Goal: Task Accomplishment & Management: Use online tool/utility

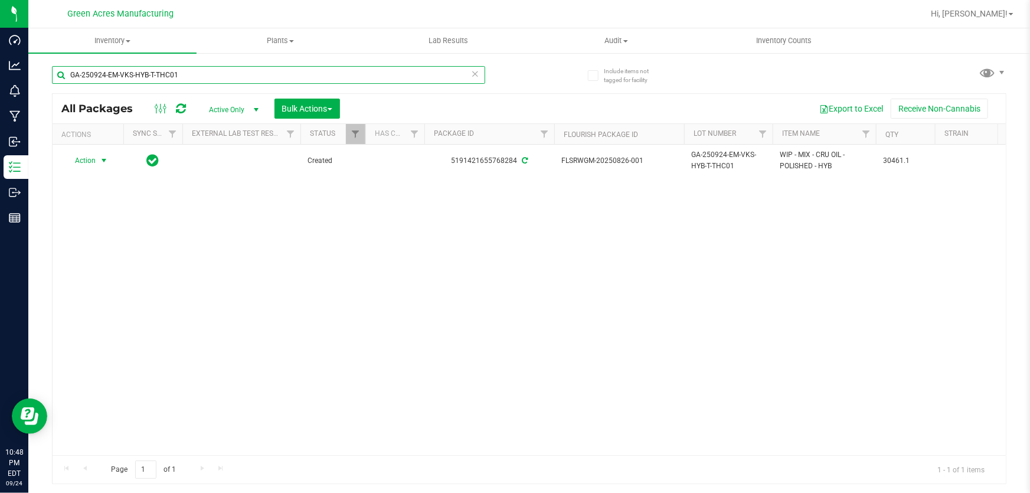
click at [306, 77] on input "GA-250924-EM-VKS-HYB-T-THC01" at bounding box center [268, 75] width 433 height 18
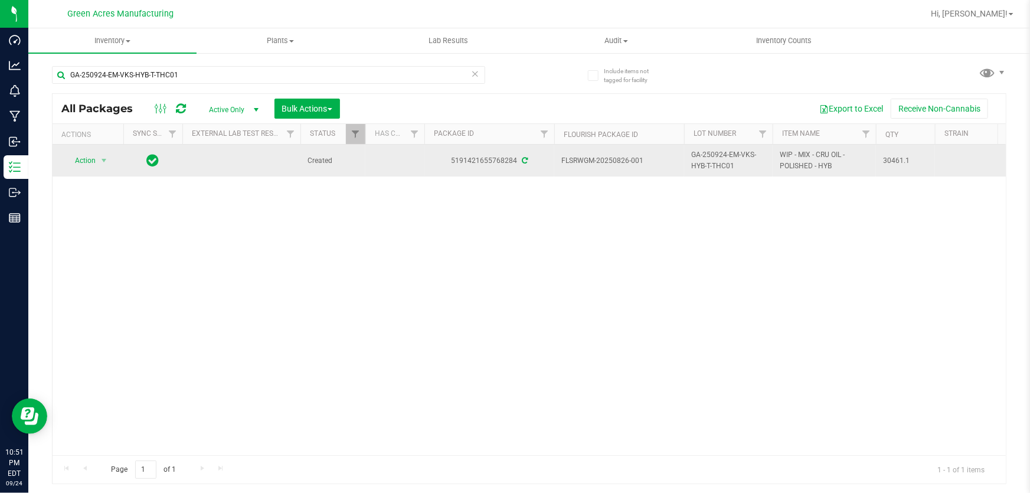
click at [86, 164] on span "Action" at bounding box center [80, 160] width 32 height 17
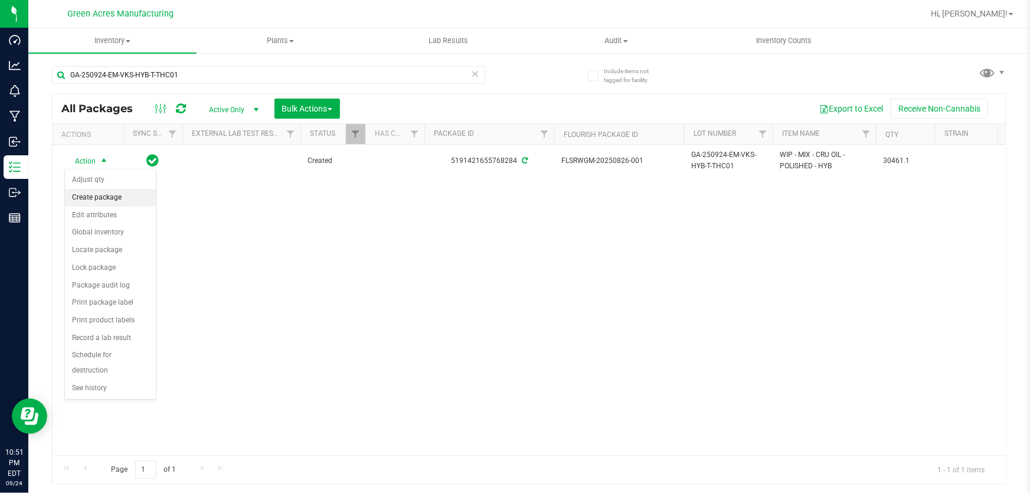
click at [96, 192] on li "Create package" at bounding box center [110, 198] width 91 height 18
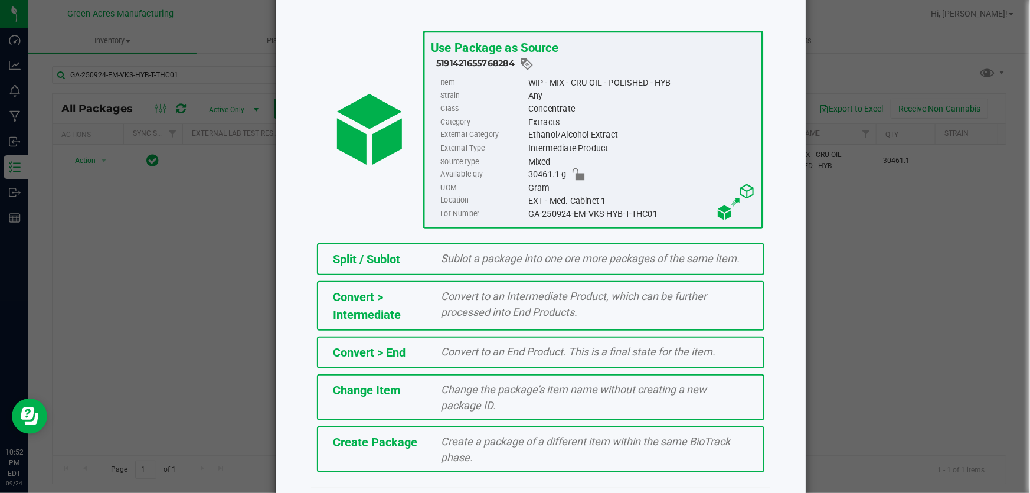
scroll to position [81, 0]
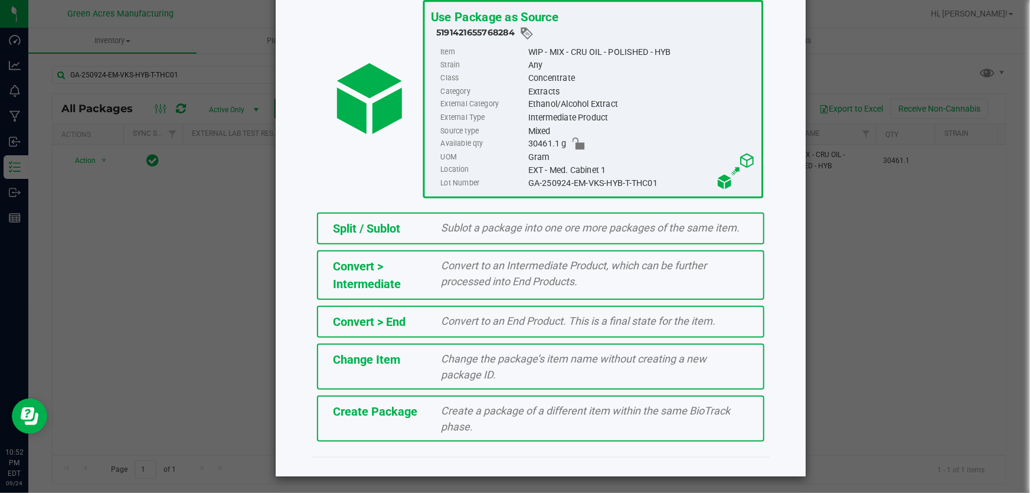
click at [423, 410] on div "Create Package" at bounding box center [378, 411] width 109 height 18
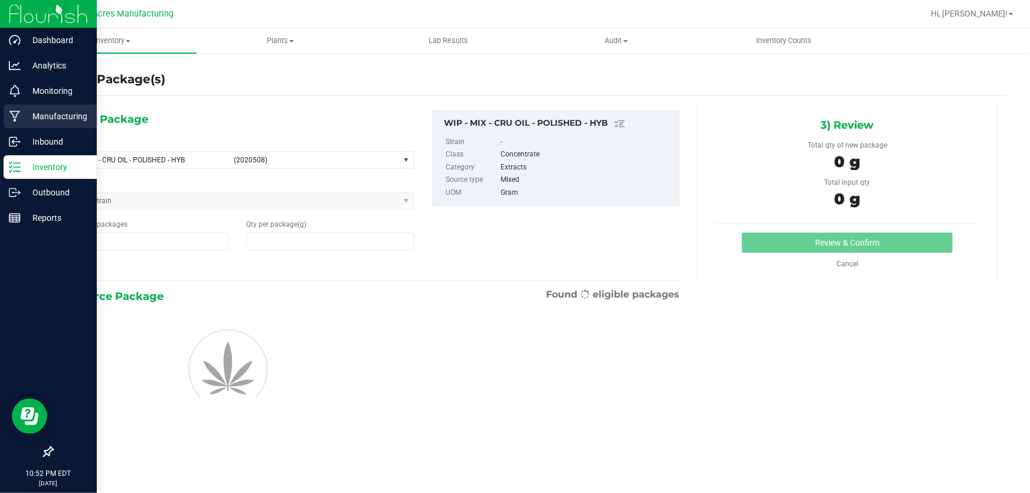
type input "1"
type input "0.0000"
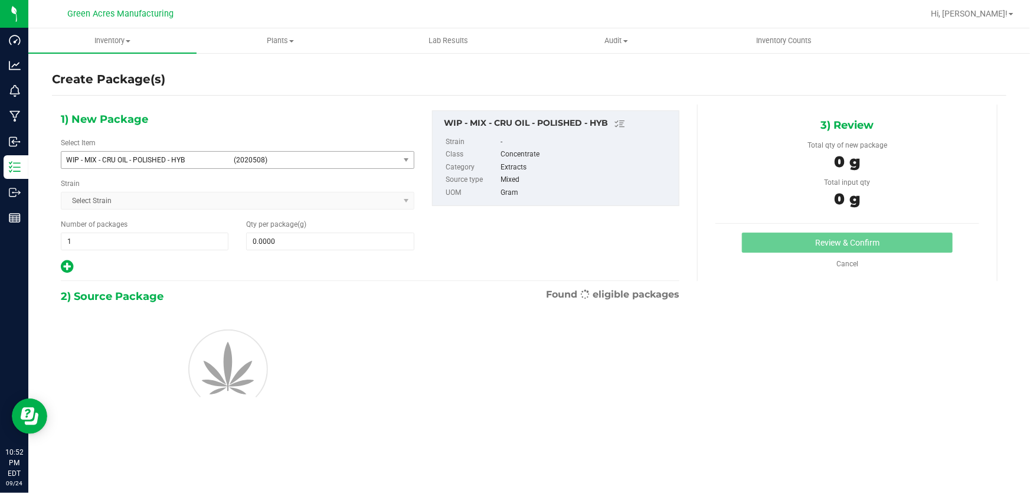
click at [168, 158] on span "WIP - MIX - CRU OIL - POLISHED - HYB" at bounding box center [146, 160] width 161 height 8
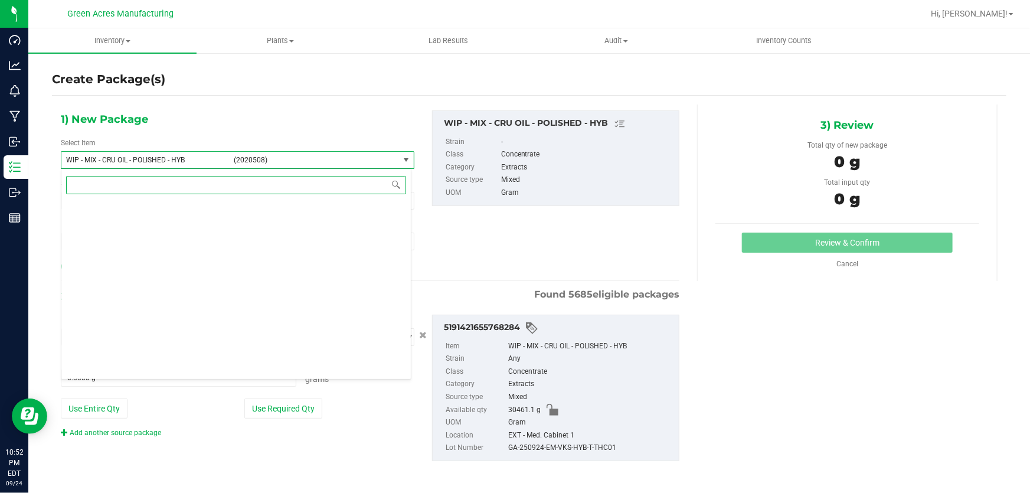
scroll to position [338091, 0]
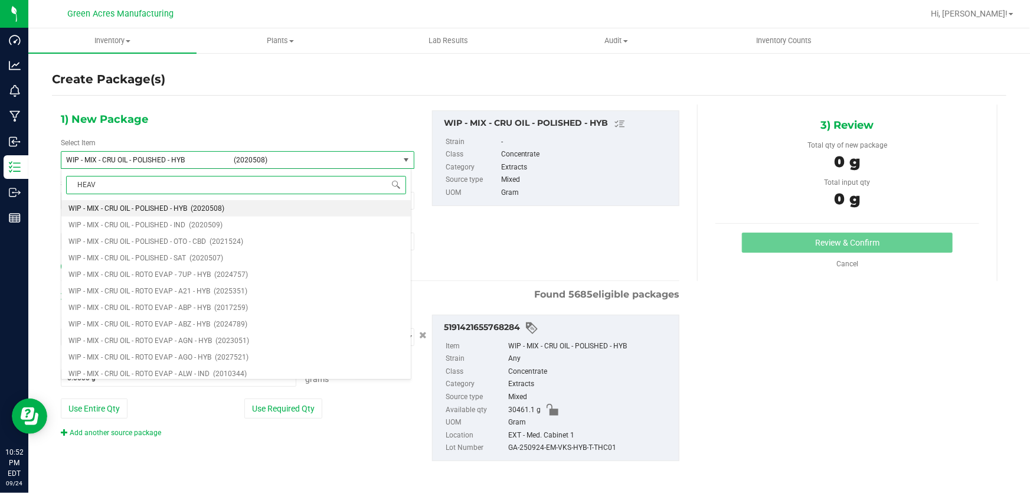
type input "HEAVY"
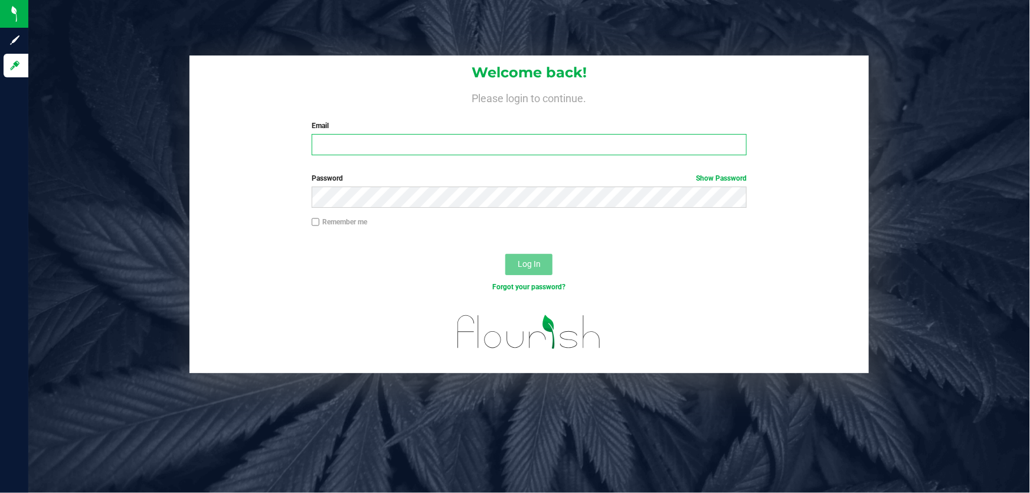
click at [325, 146] on input "Email" at bounding box center [530, 144] width 436 height 21
type input "[EMAIL_ADDRESS][DOMAIN_NAME]"
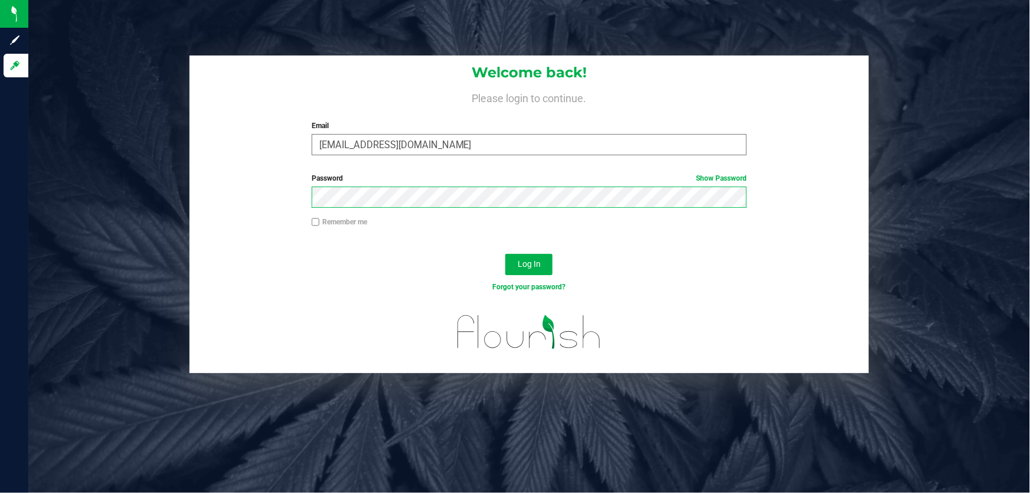
click at [505, 254] on button "Log In" at bounding box center [528, 264] width 47 height 21
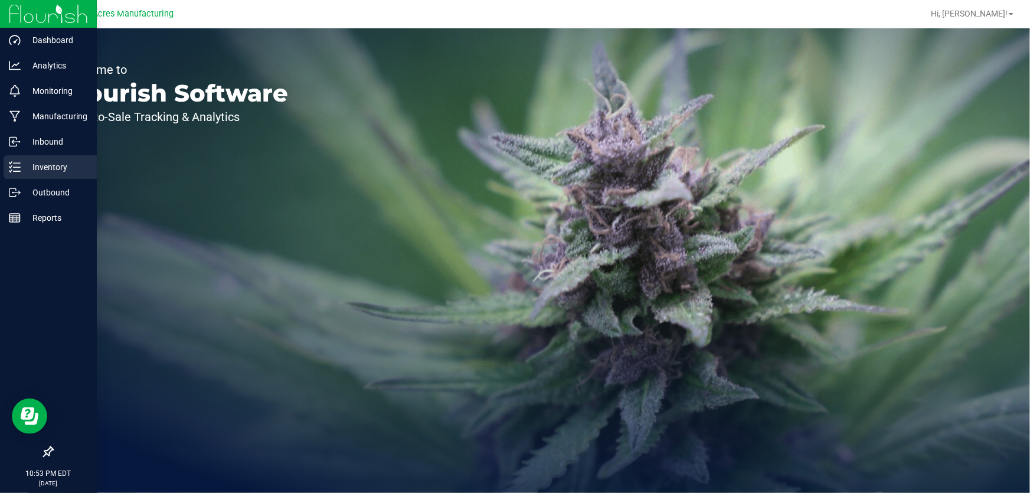
click at [17, 168] on icon at bounding box center [15, 167] width 12 height 12
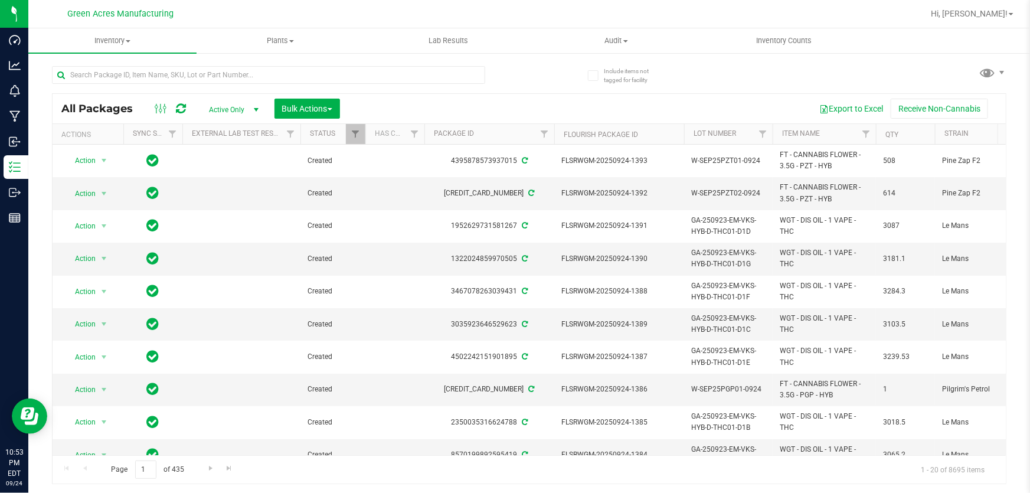
click at [374, 456] on div "Page 1 of 435 1 - 20 of 8695 items" at bounding box center [529, 469] width 953 height 28
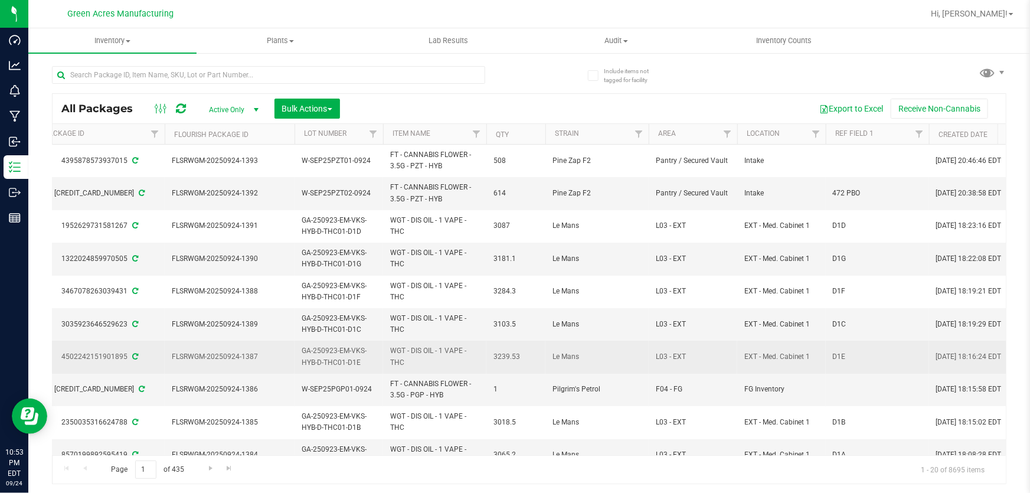
scroll to position [0, 421]
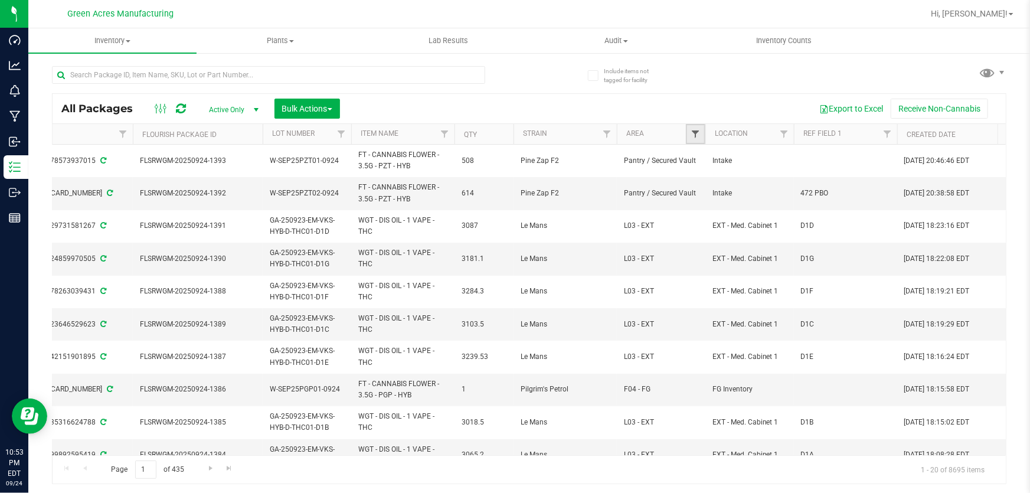
click at [693, 133] on span "Filter" at bounding box center [694, 133] width 9 height 9
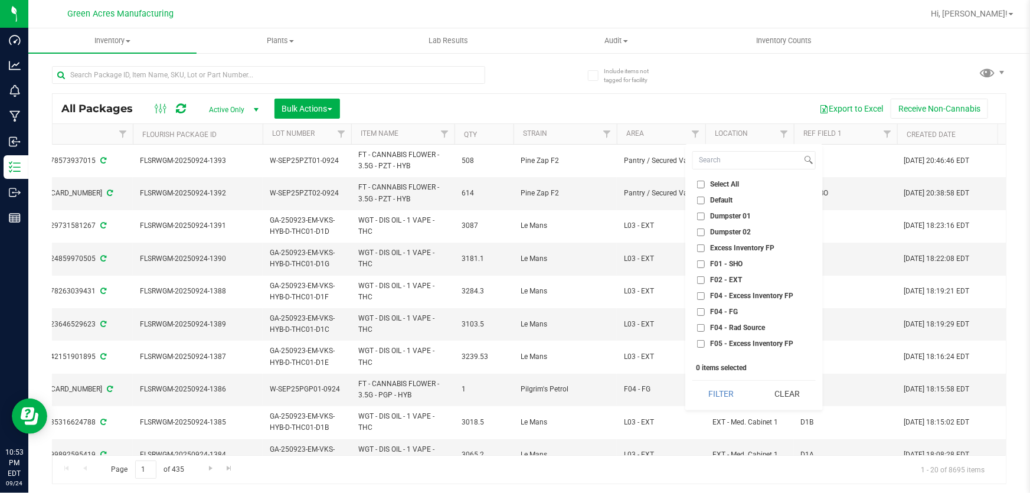
click at [700, 264] on input "F01 - SHO" at bounding box center [701, 264] width 8 height 8
checkbox input "true"
click at [697, 281] on input "F02 - EXT" at bounding box center [701, 280] width 8 height 8
checkbox input "true"
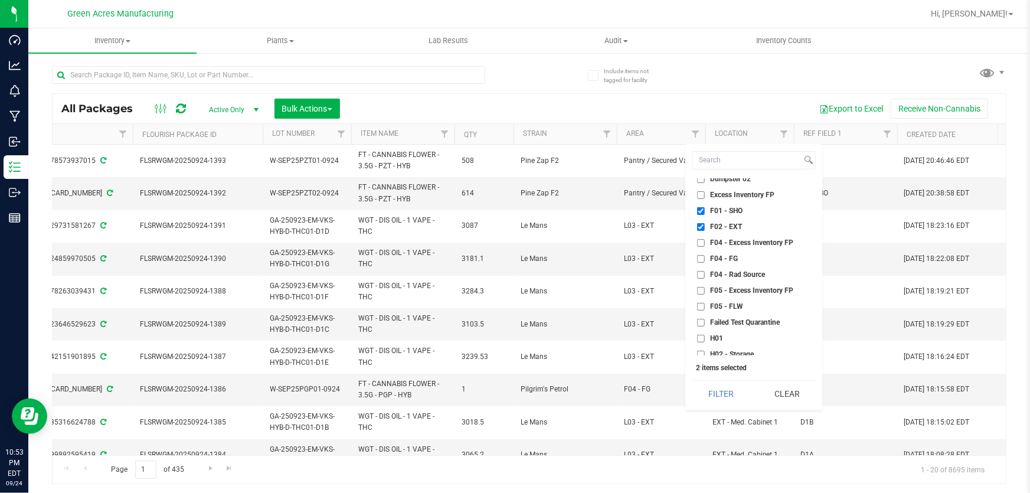
scroll to position [107, 0]
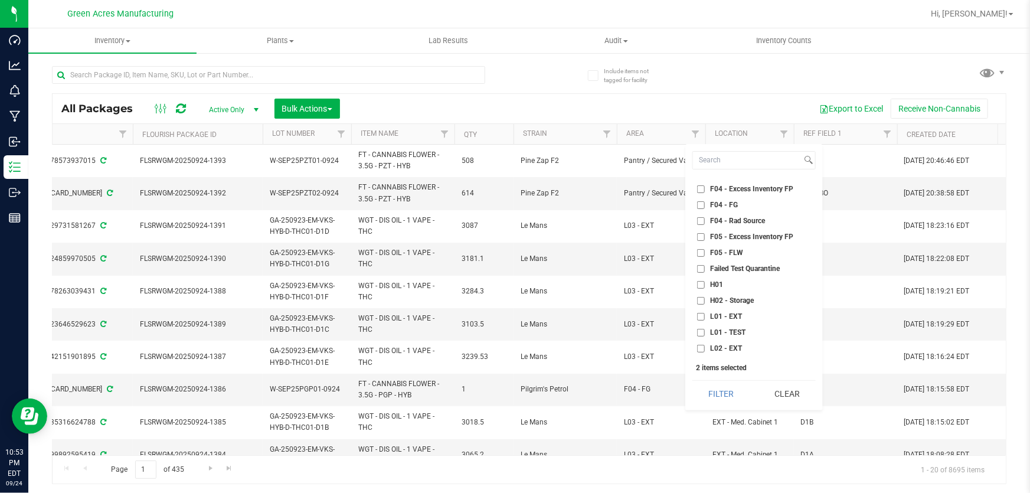
click at [697, 283] on input "H01" at bounding box center [701, 285] width 8 height 8
checkbox input "true"
click at [700, 297] on input "H02 - Storage" at bounding box center [701, 301] width 8 height 8
checkbox input "true"
click at [697, 313] on input "L01 - EXT" at bounding box center [701, 317] width 8 height 8
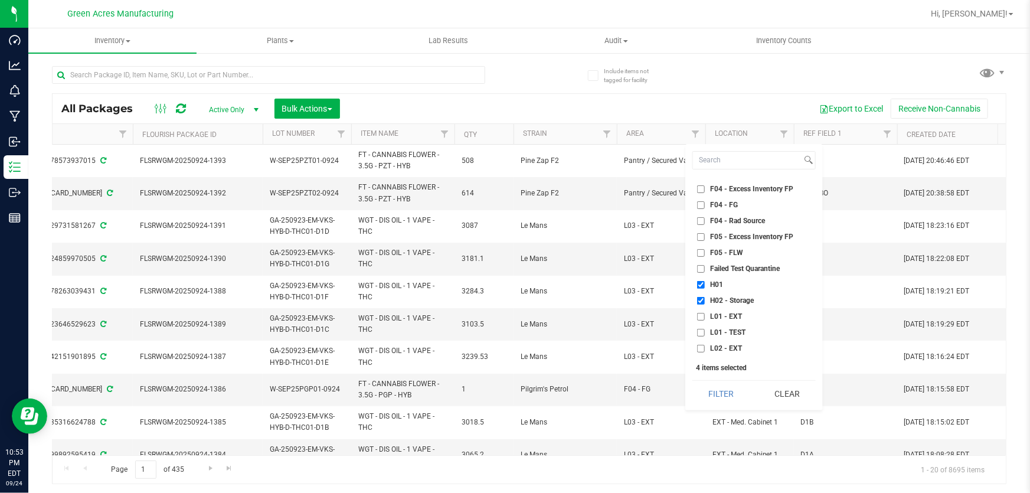
checkbox input "true"
click at [698, 349] on input "L02 - EXT" at bounding box center [701, 349] width 8 height 8
checkbox input "true"
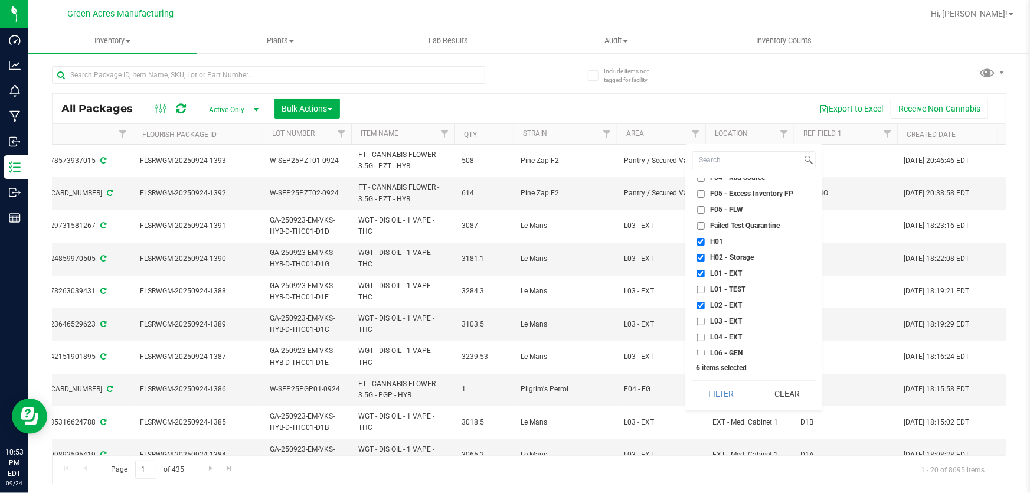
scroll to position [214, 0]
click at [702, 261] on li "L03 - EXT" at bounding box center [753, 257] width 123 height 12
click at [700, 259] on input "L03 - EXT" at bounding box center [701, 257] width 8 height 8
checkbox input "true"
click at [698, 276] on input "L04 - EXT" at bounding box center [701, 273] width 8 height 8
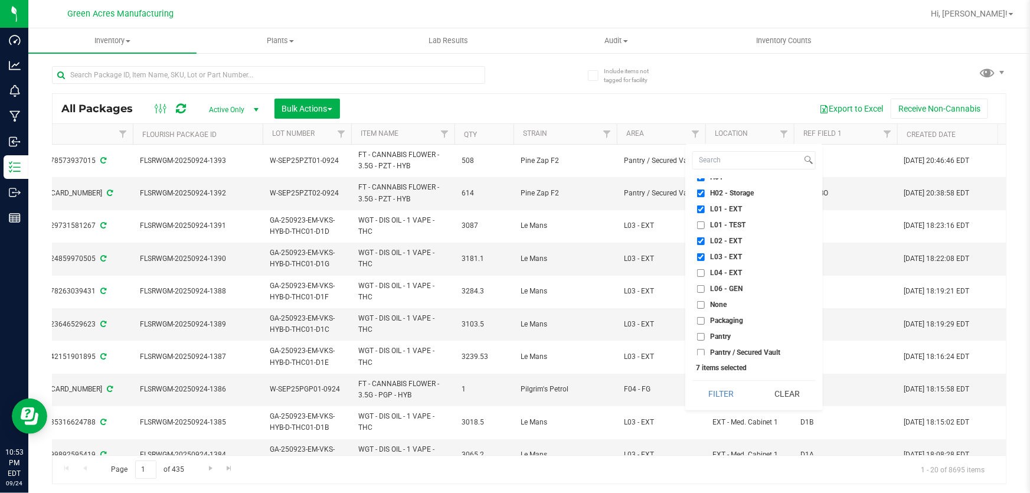
checkbox input "true"
click at [712, 398] on button "Filter" at bounding box center [720, 394] width 57 height 26
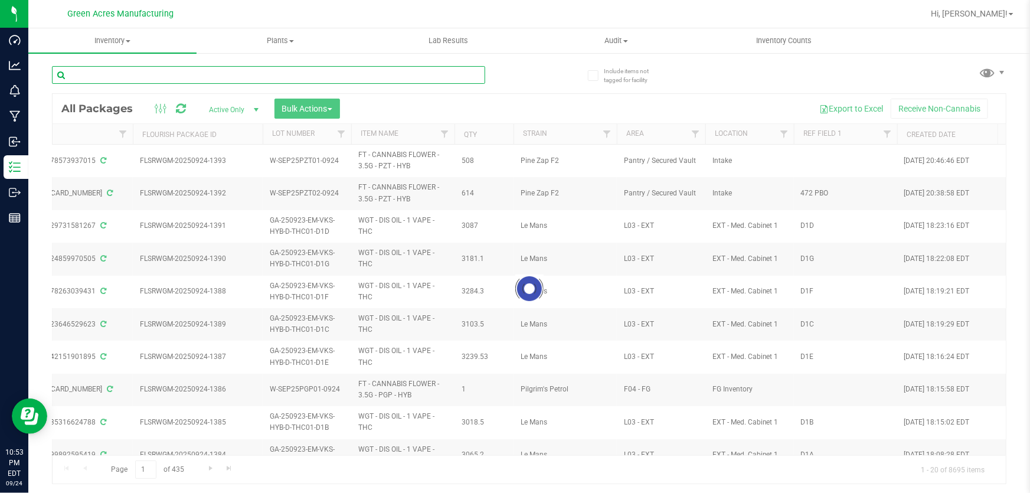
click at [294, 83] on input "text" at bounding box center [268, 75] width 433 height 18
click at [119, 78] on input "text" at bounding box center [268, 75] width 433 height 18
paste input "GA-250924-EM-VKS-HYB-T-THC01"
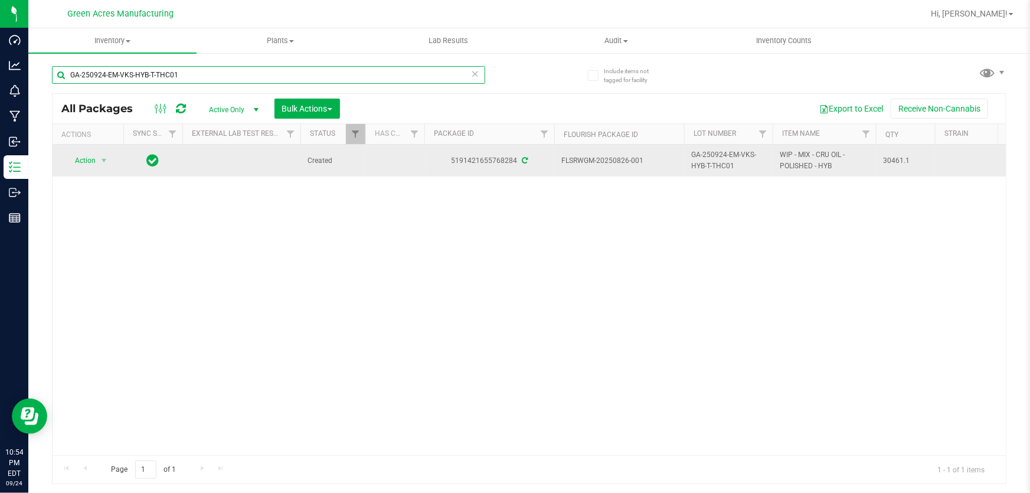
type input "GA-250924-EM-VKS-HYB-T-THC01"
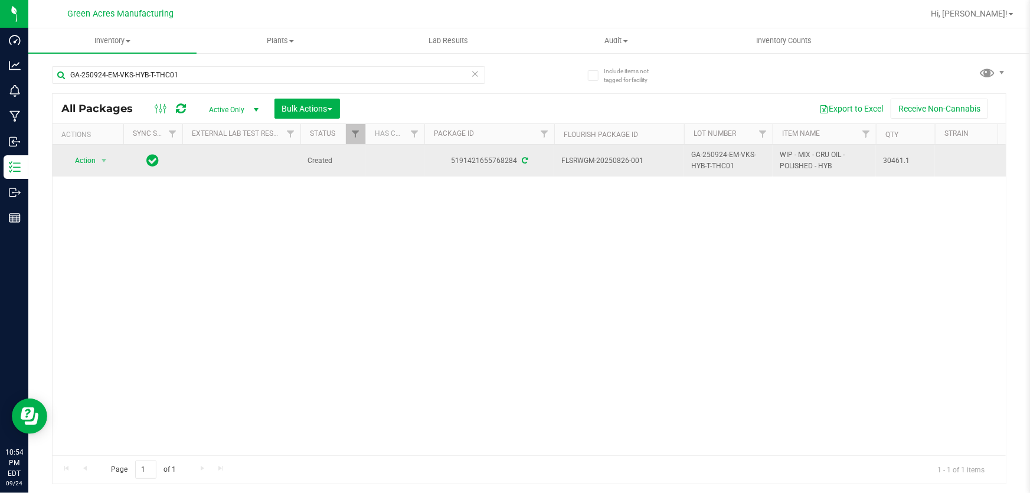
click at [83, 171] on td "Action Action Adjust qty Create package Edit attributes Global inventory Locate…" at bounding box center [88, 161] width 71 height 32
click at [94, 162] on span "Action" at bounding box center [87, 160] width 47 height 17
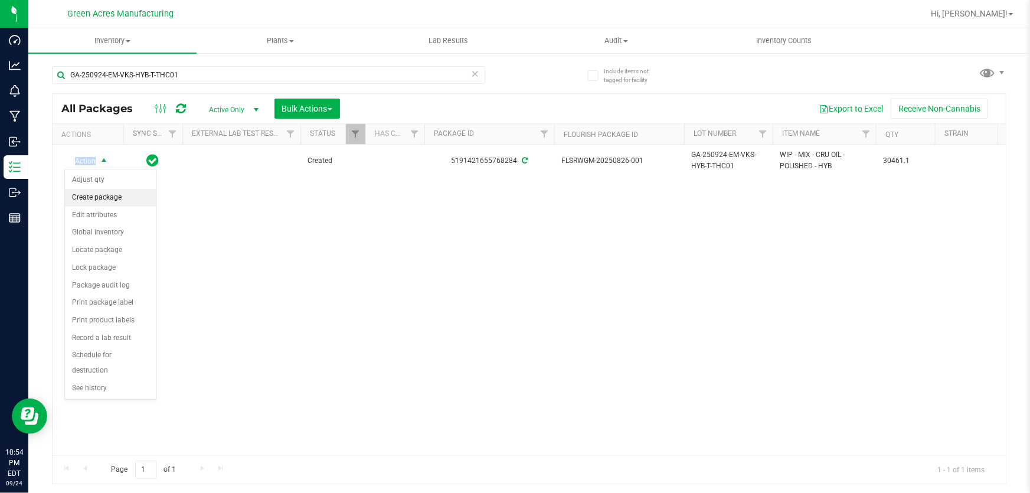
click at [87, 197] on li "Create package" at bounding box center [110, 198] width 91 height 18
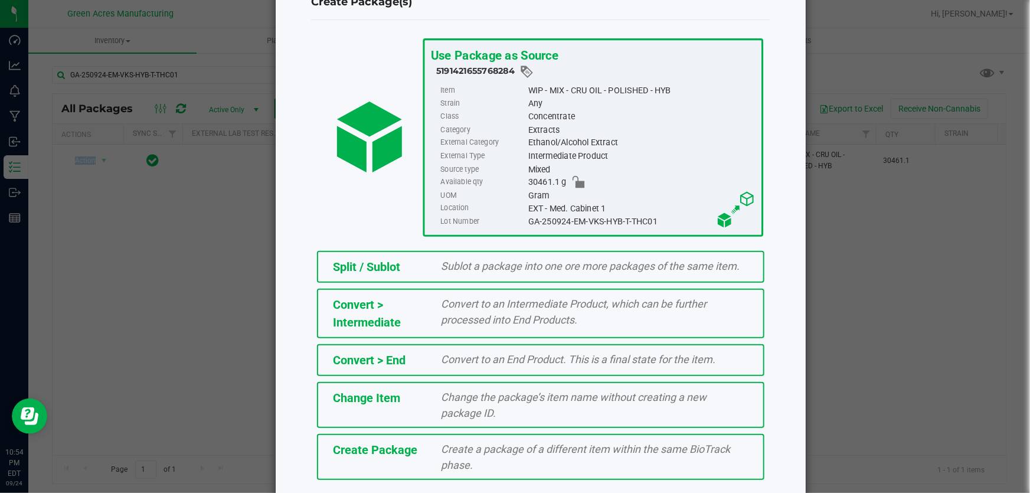
scroll to position [81, 0]
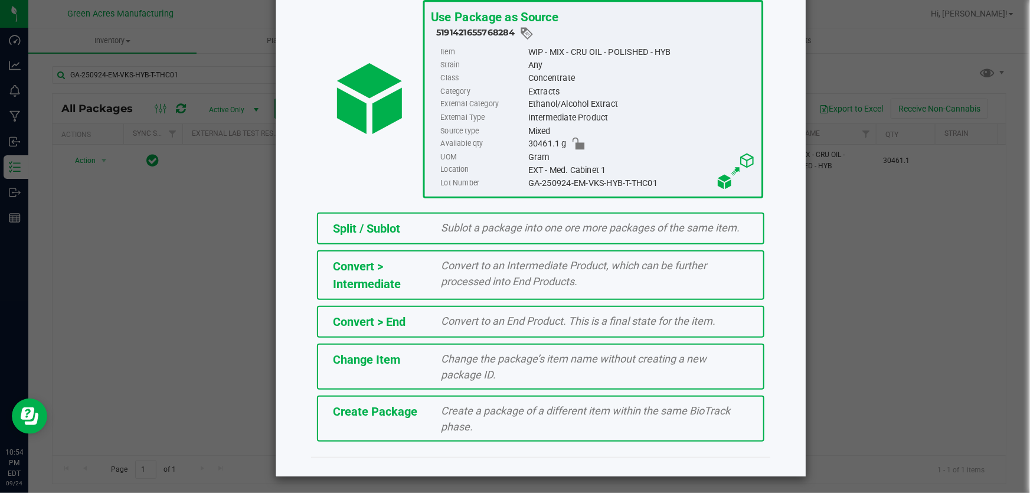
click at [419, 413] on div "Create Package" at bounding box center [378, 411] width 109 height 18
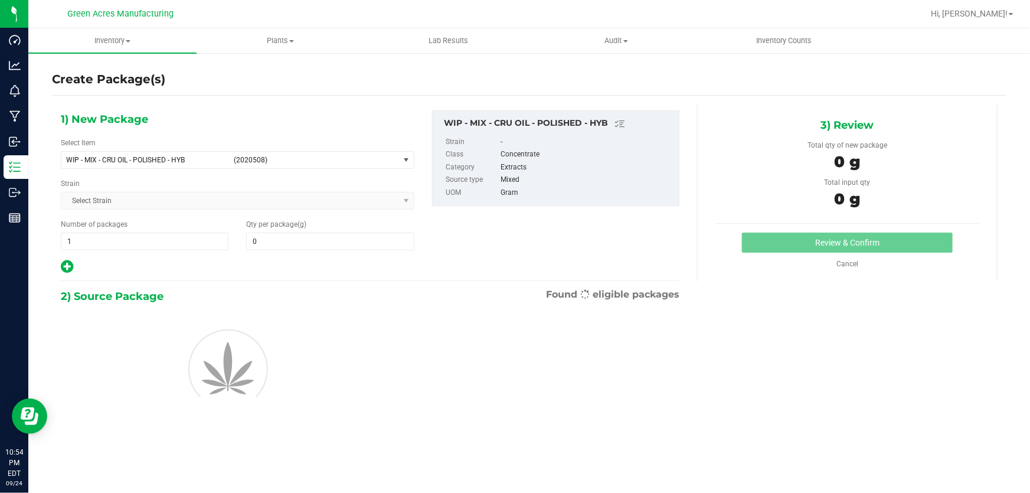
type input "0.0000"
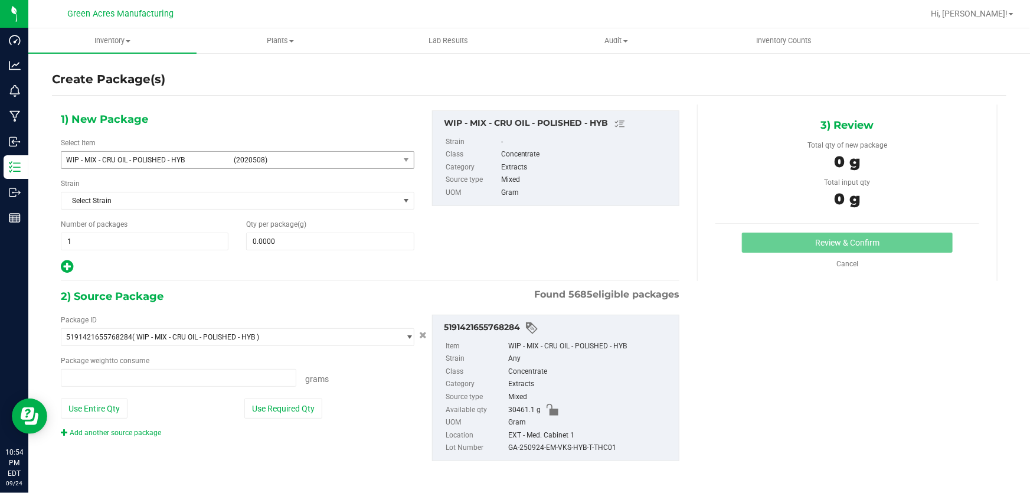
type input "0.0000 g"
click at [275, 163] on span "(2020508)" at bounding box center [314, 160] width 161 height 8
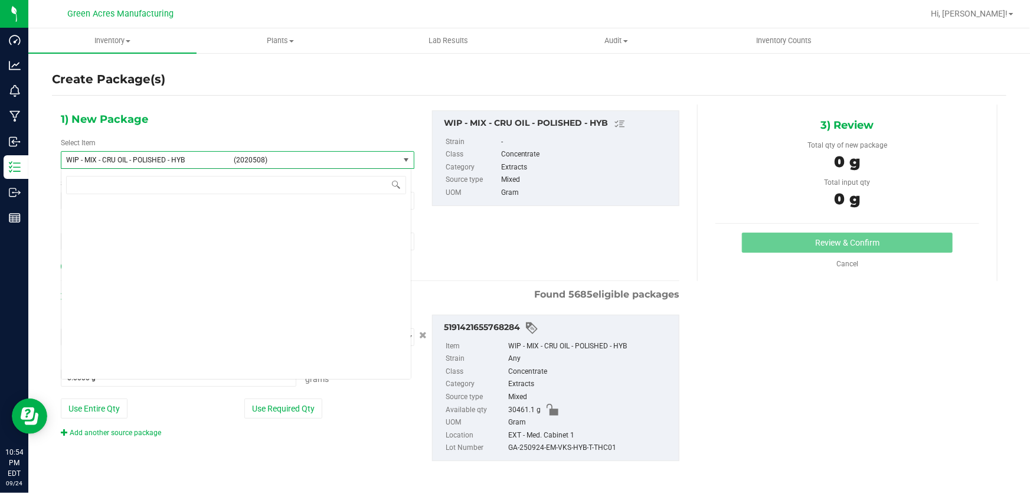
scroll to position [338091, 0]
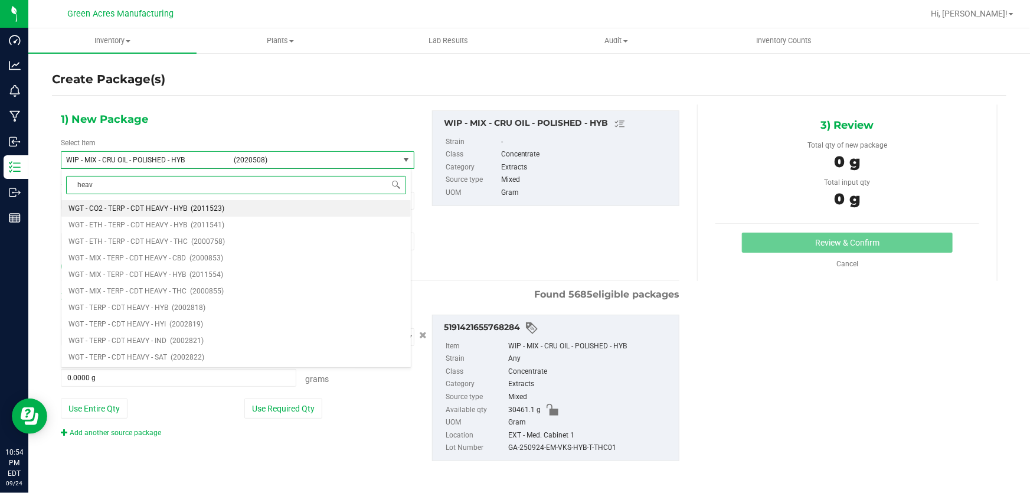
type input "heavy"
click at [135, 305] on span "WGT - TERP - CDT HEAVY - HYB" at bounding box center [118, 307] width 100 height 8
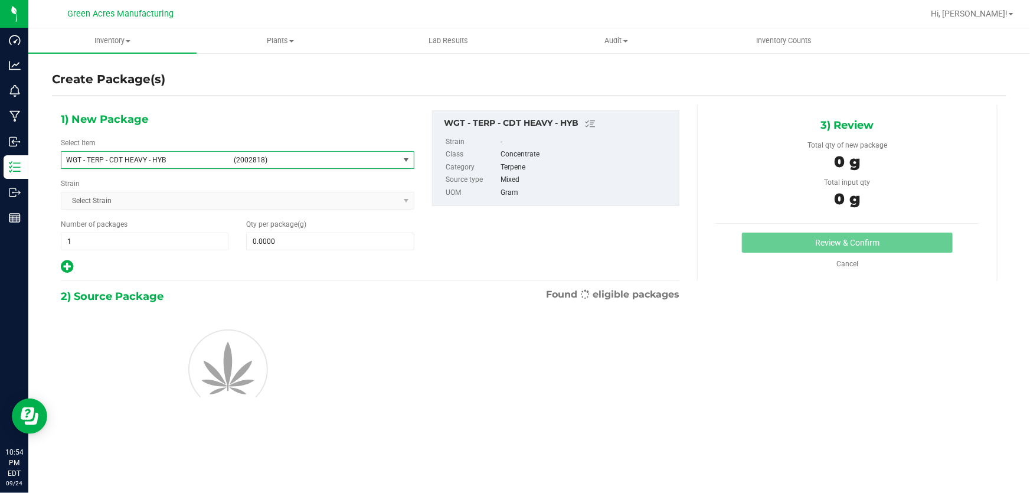
type input "0.0000"
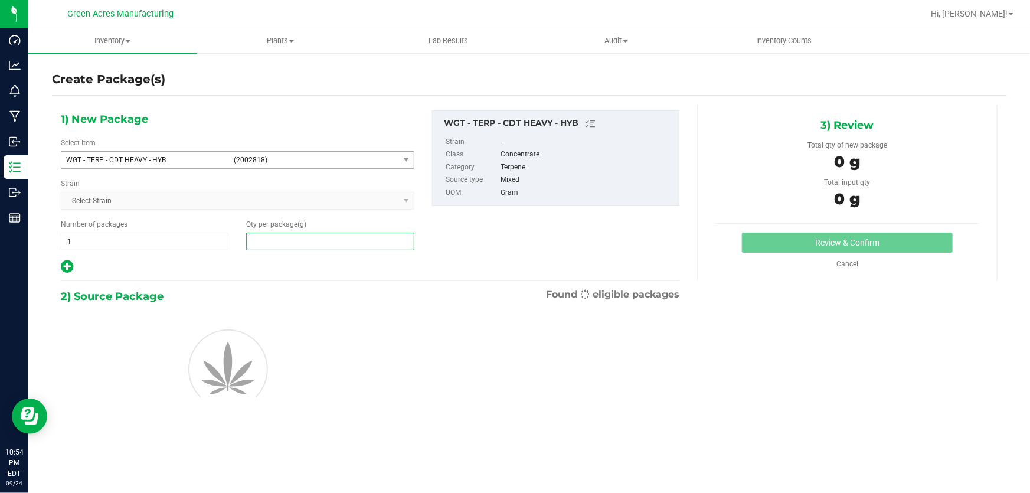
click at [320, 240] on span at bounding box center [330, 242] width 168 height 18
type input "6"
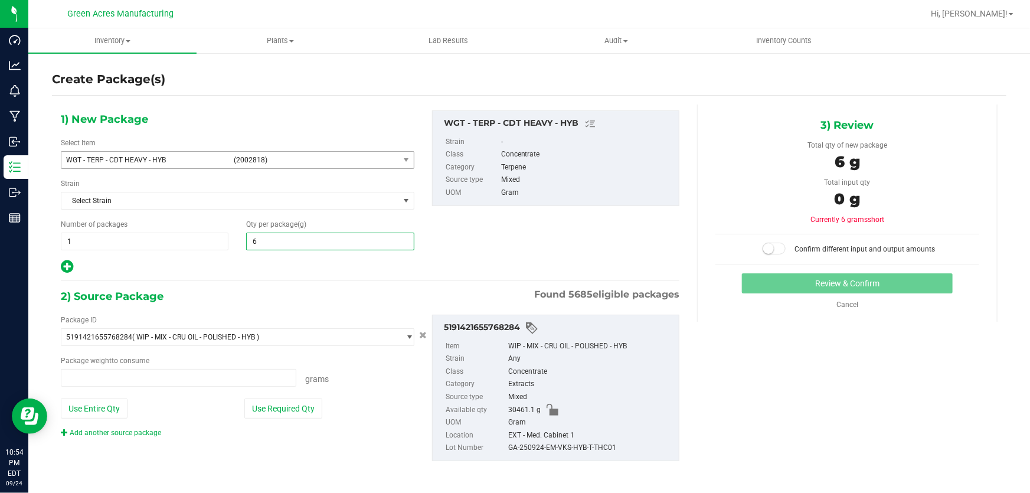
type input "0.0000 g"
type input "698.9"
type input "698.9000"
click at [274, 410] on button "Use Required Qty" at bounding box center [283, 408] width 78 height 20
type input "698.9000 g"
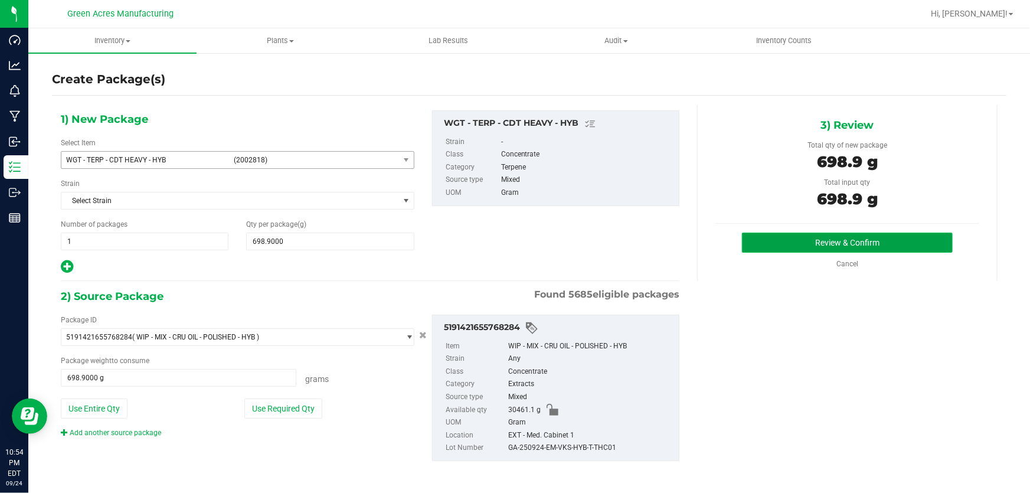
click at [864, 240] on button "Review & Confirm" at bounding box center [847, 243] width 211 height 20
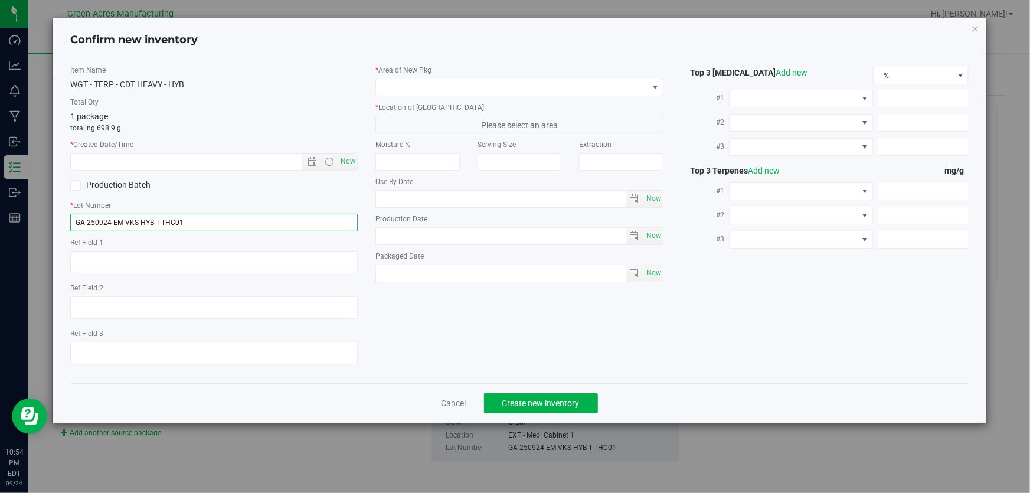
click at [220, 222] on input "GA-250924-EM-VKS-HYB-T-THC01" at bounding box center [213, 223] width 287 height 18
type input "GA-250924-EM-VKS-HYB-T-THC01-HT"
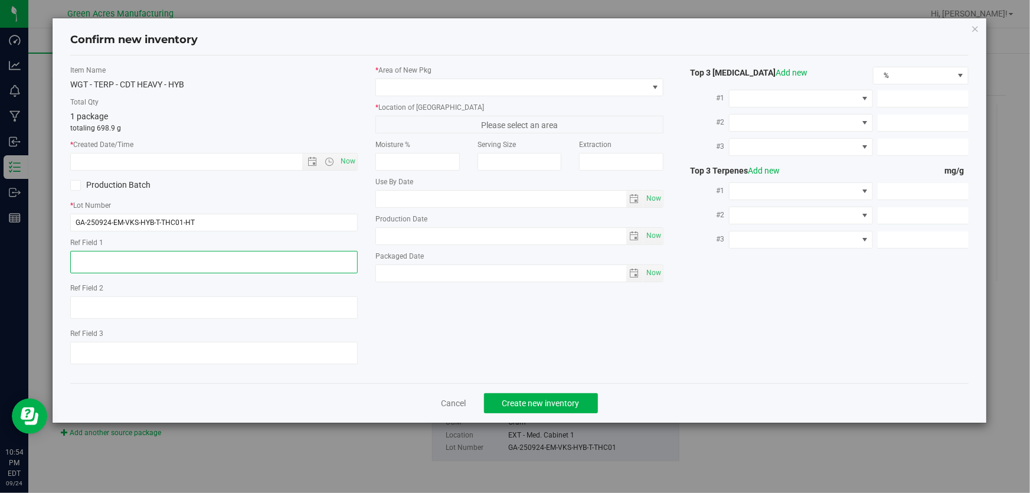
click at [203, 262] on textarea at bounding box center [213, 262] width 287 height 22
type textarea "HT"
click at [346, 158] on span "Now" at bounding box center [348, 161] width 20 height 17
type input "9/24/2025 10:54 PM"
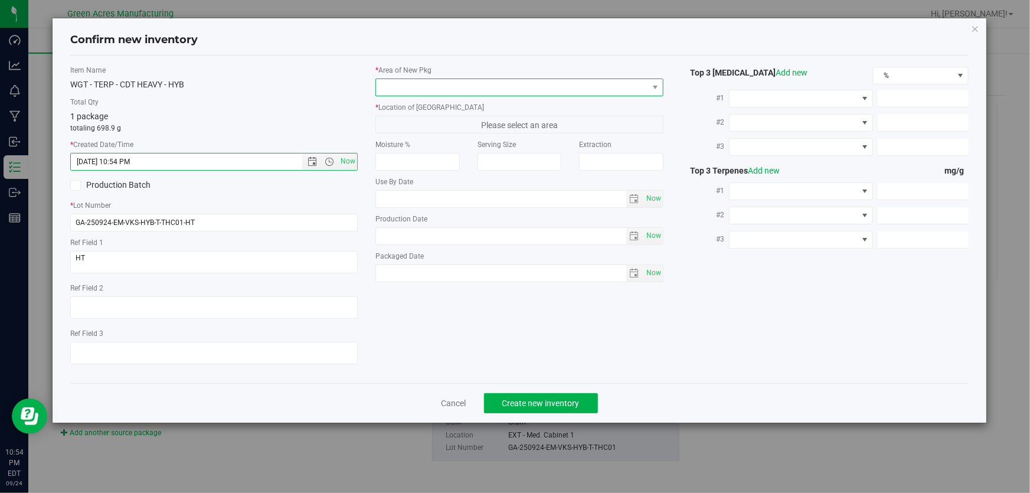
click at [410, 87] on span at bounding box center [511, 87] width 271 height 17
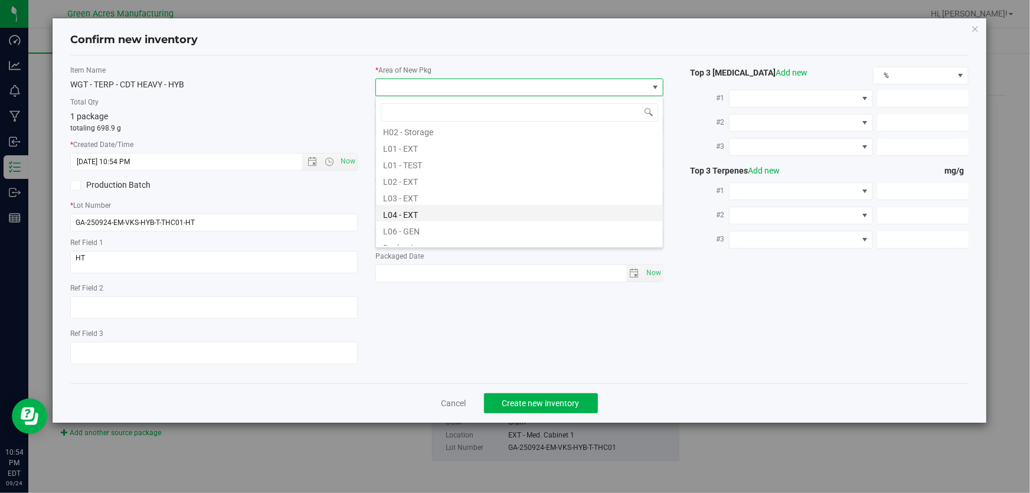
scroll to position [214, 0]
click at [430, 186] on li "L03 - EXT" at bounding box center [519, 186] width 287 height 17
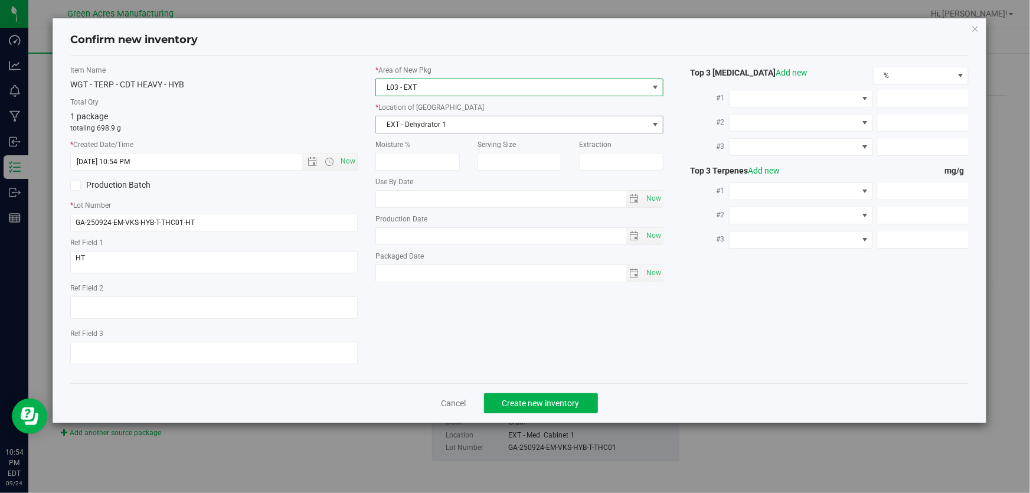
click at [436, 129] on span "EXT - Dehydrator 1" at bounding box center [511, 124] width 271 height 17
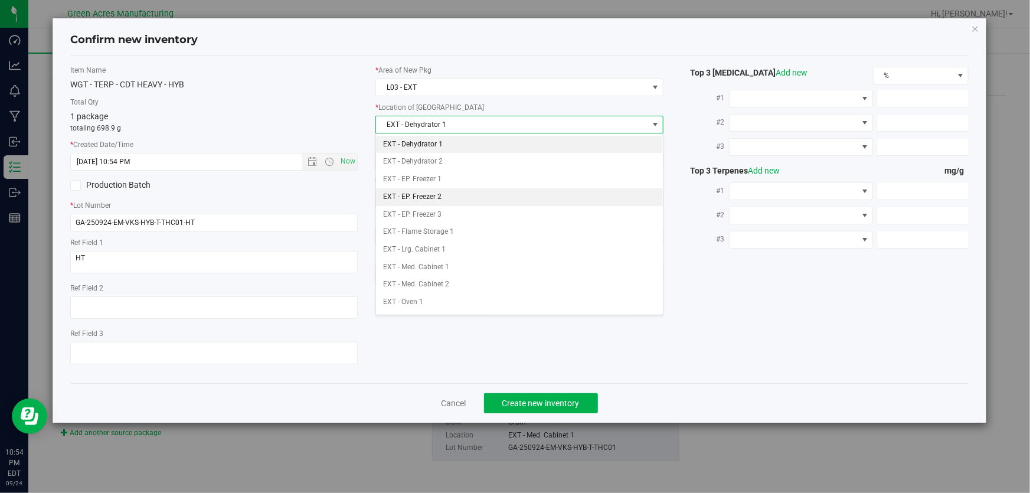
click at [437, 198] on li "EXT - EP. Freezer 2" at bounding box center [519, 197] width 287 height 18
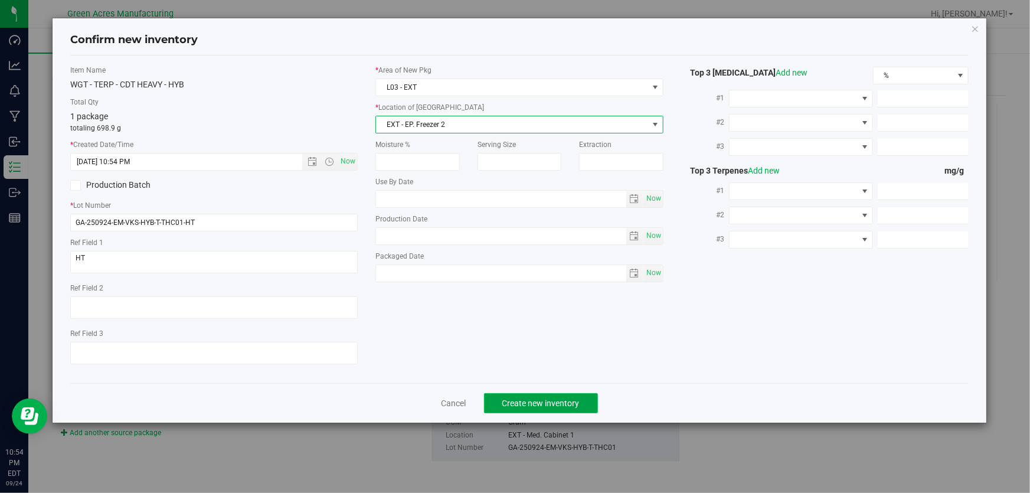
click at [516, 398] on span "Create new inventory" at bounding box center [540, 402] width 77 height 9
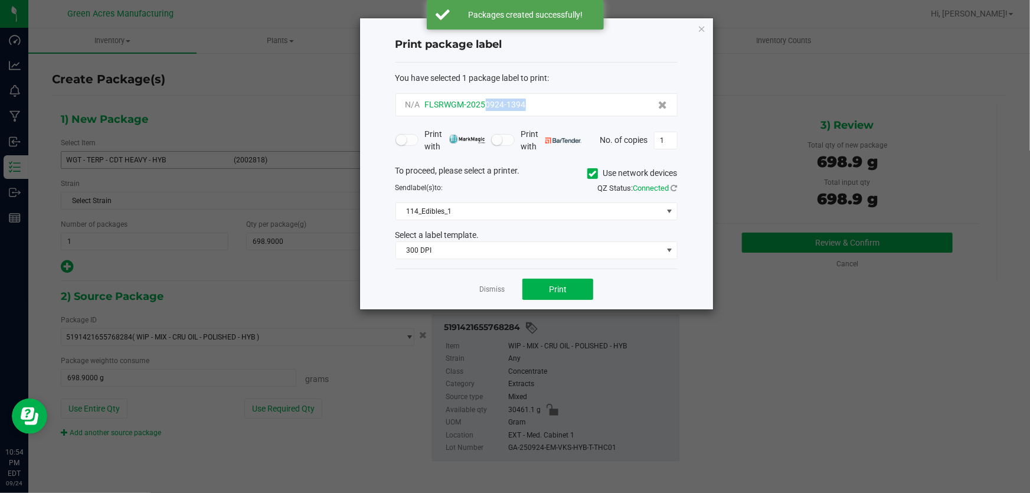
drag, startPoint x: 540, startPoint y: 109, endPoint x: 484, endPoint y: 105, distance: 56.2
click at [484, 105] on div "N/A FLSRWGM-20250924-1394" at bounding box center [536, 105] width 262 height 12
copy span "0924-1394"
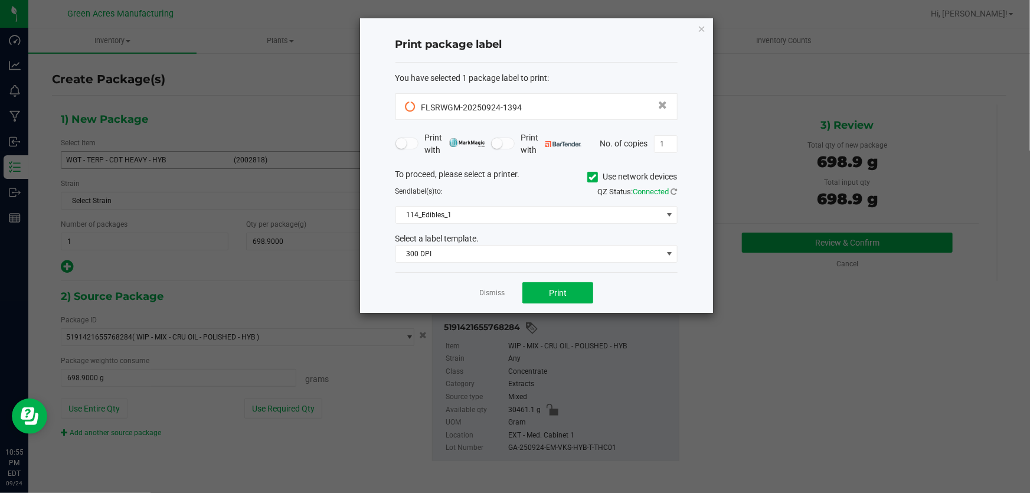
click at [466, 227] on div "To proceed, please select a printer. Use network devices Send label(s) to: QZ S…" at bounding box center [536, 215] width 282 height 95
click at [465, 213] on span "114_Edibles_1" at bounding box center [529, 215] width 266 height 17
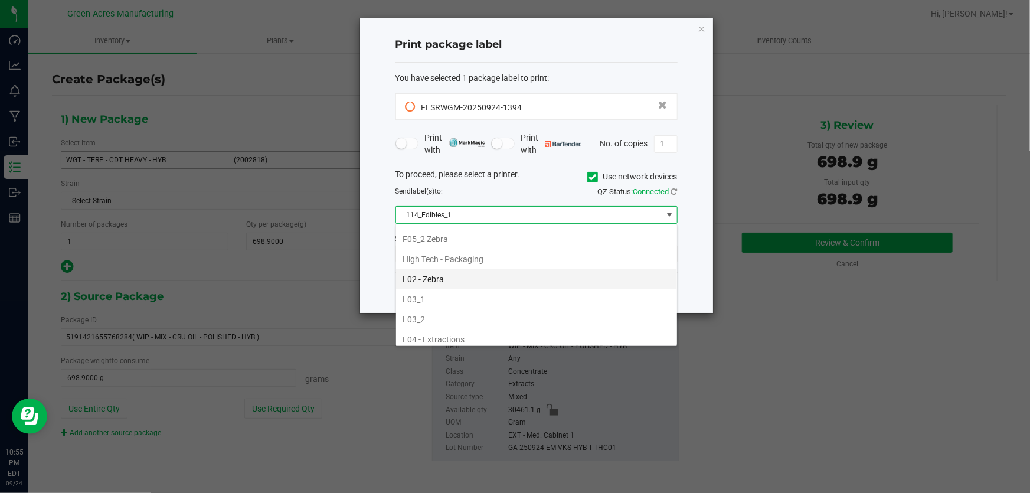
scroll to position [429, 0]
click at [448, 267] on li "L04 - Extractions" at bounding box center [536, 268] width 281 height 20
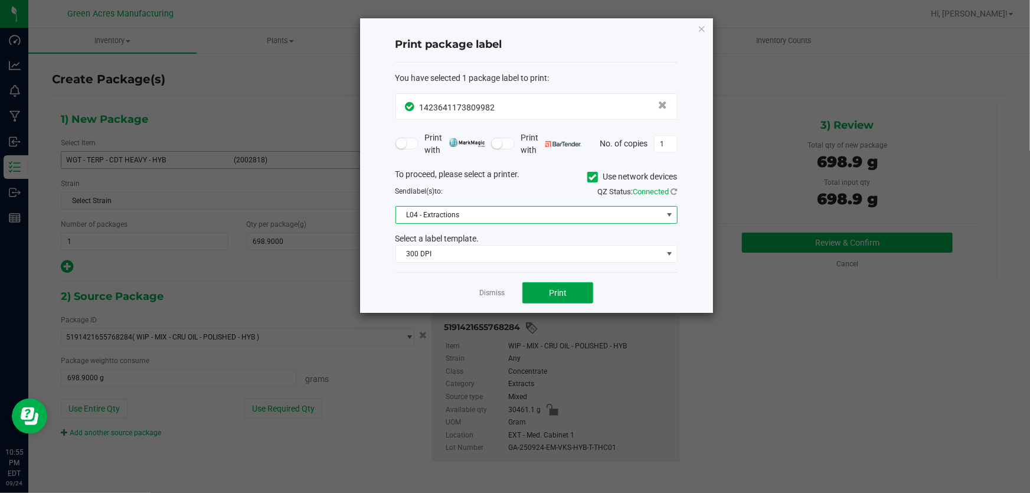
click at [584, 292] on button "Print" at bounding box center [557, 292] width 71 height 21
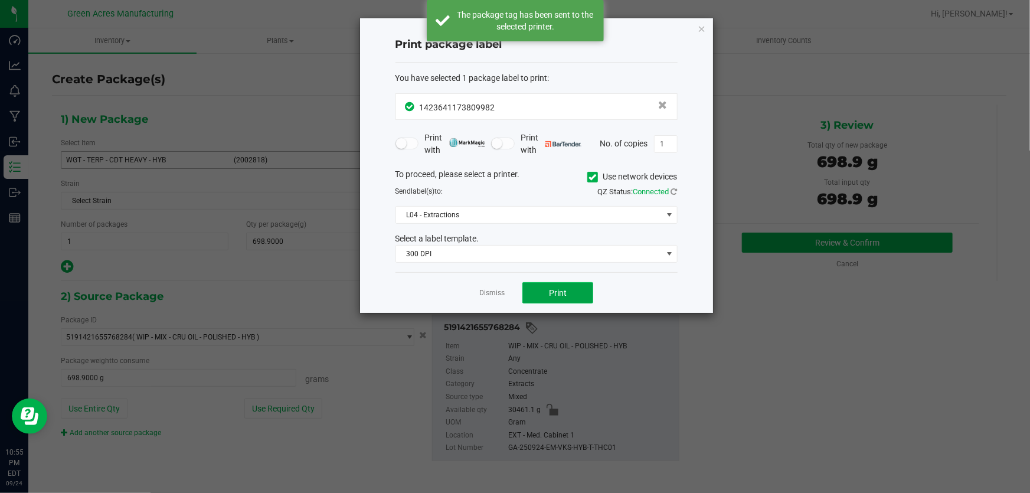
click at [584, 292] on button "Print" at bounding box center [557, 292] width 71 height 21
click at [486, 291] on link "Dismiss" at bounding box center [491, 293] width 25 height 10
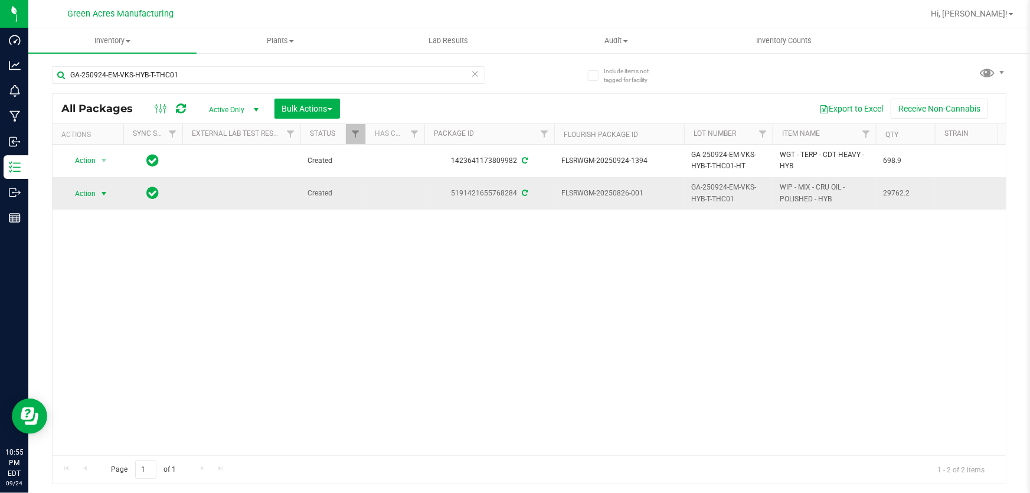
click at [106, 196] on span "select" at bounding box center [103, 193] width 9 height 9
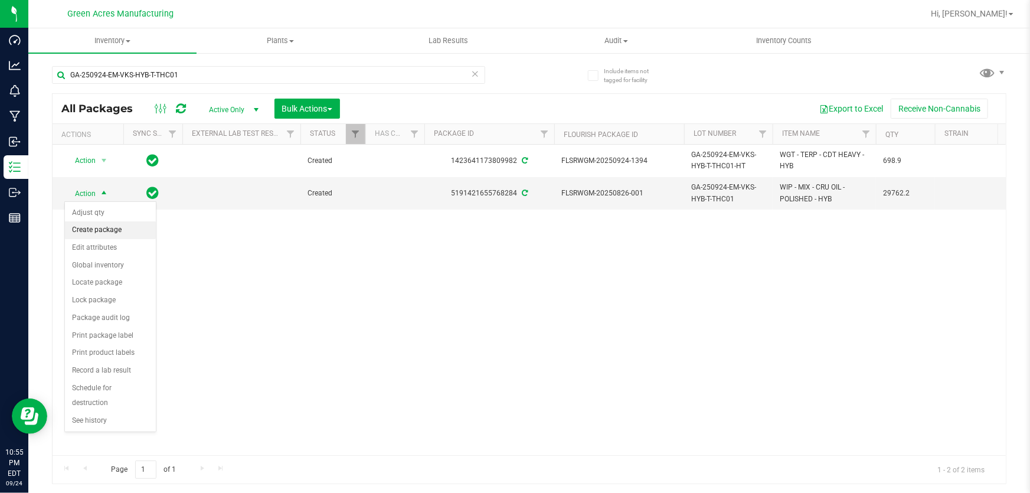
click at [99, 228] on li "Create package" at bounding box center [110, 230] width 91 height 18
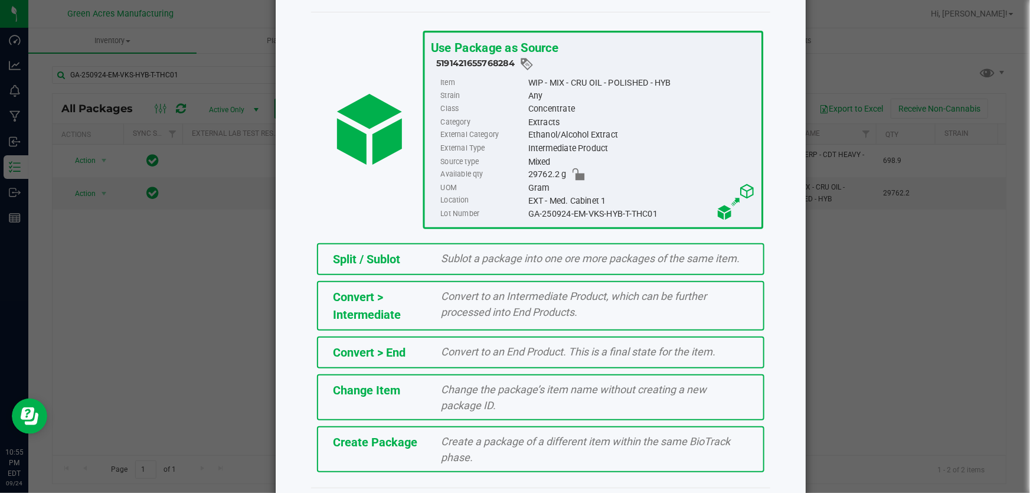
scroll to position [81, 0]
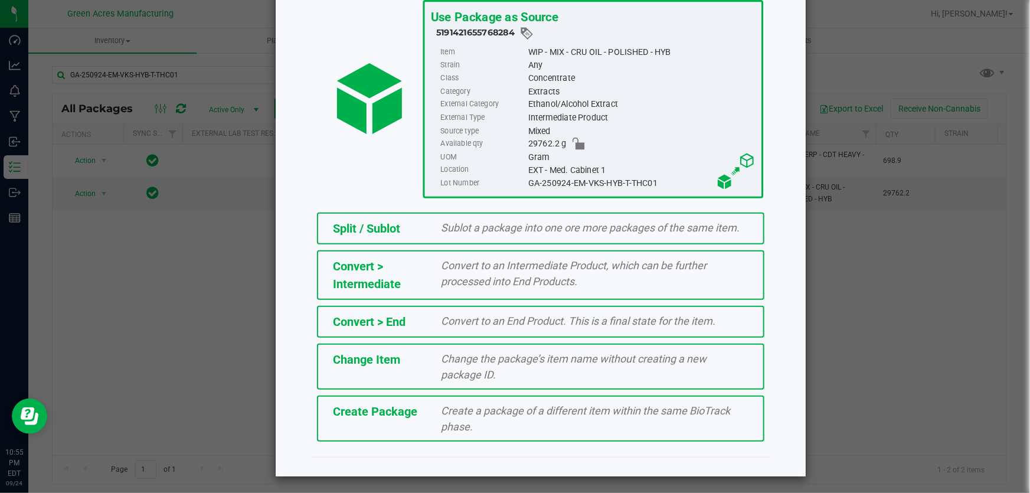
click at [461, 423] on span "Create a package of a different item within the same BioTrack phase." at bounding box center [585, 418] width 289 height 28
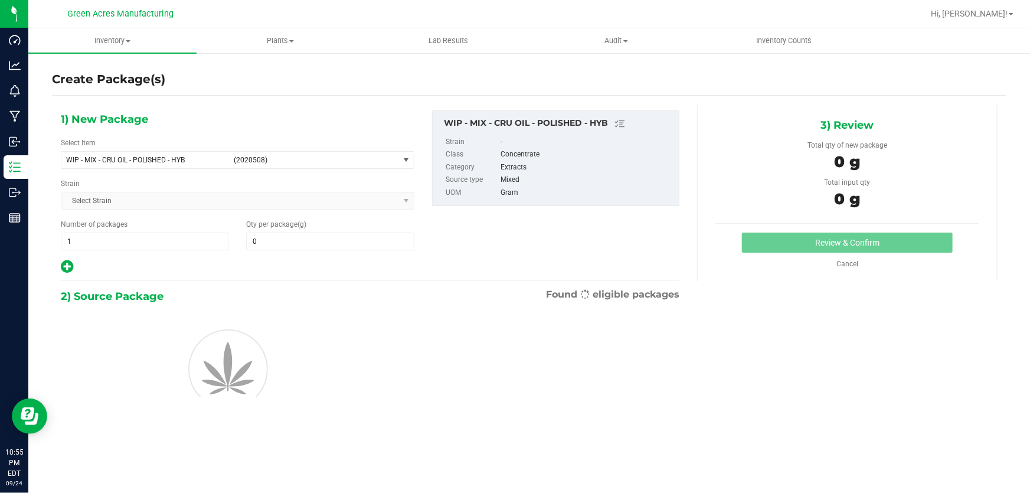
type input "0.0000"
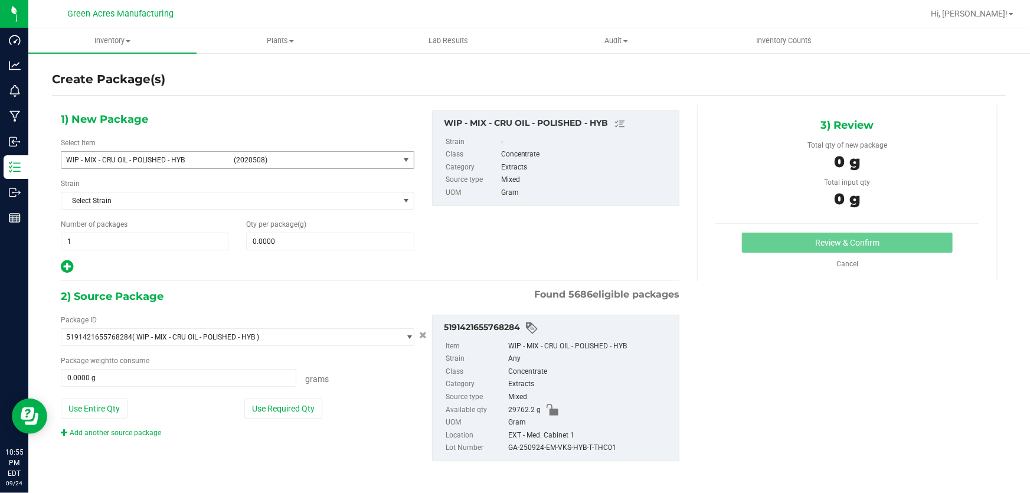
click at [189, 159] on span "WIP - MIX - CRU OIL - POLISHED - HYB" at bounding box center [146, 160] width 161 height 8
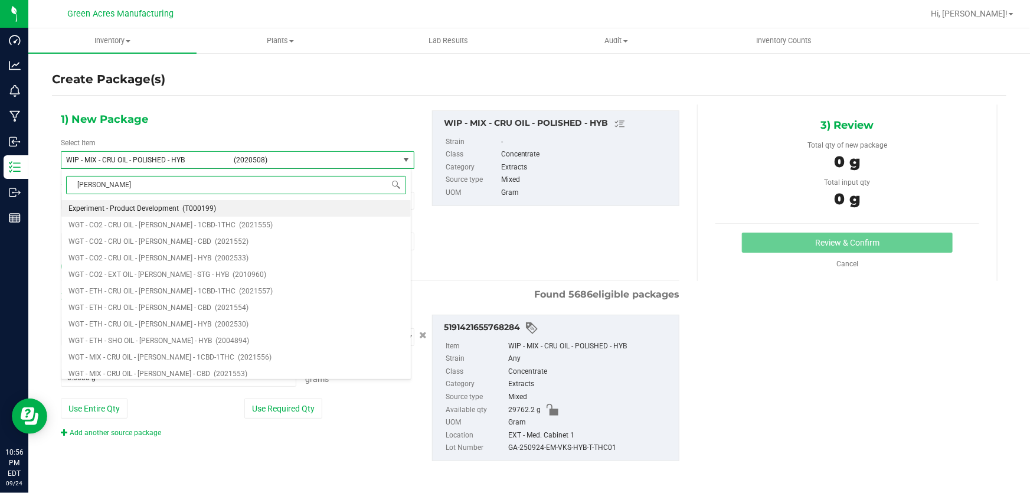
type input "DEVOL"
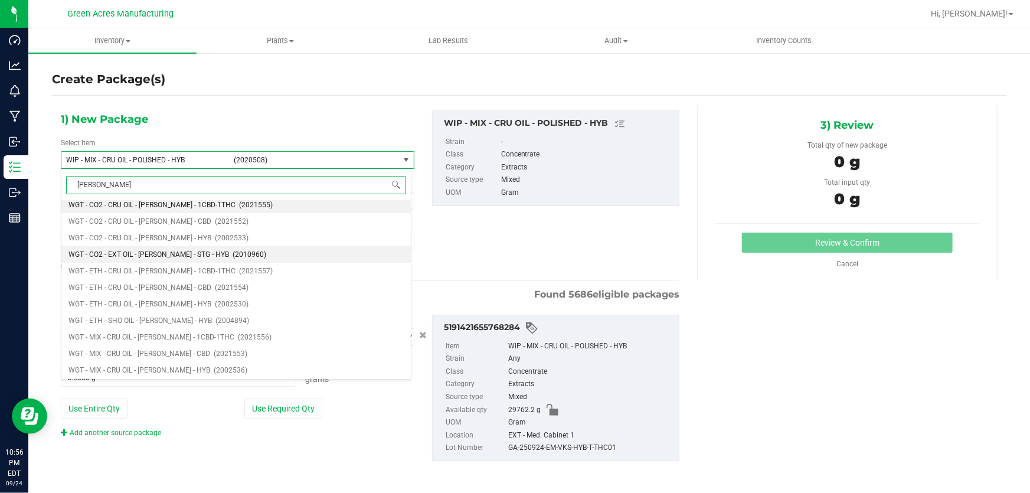
scroll to position [4, 0]
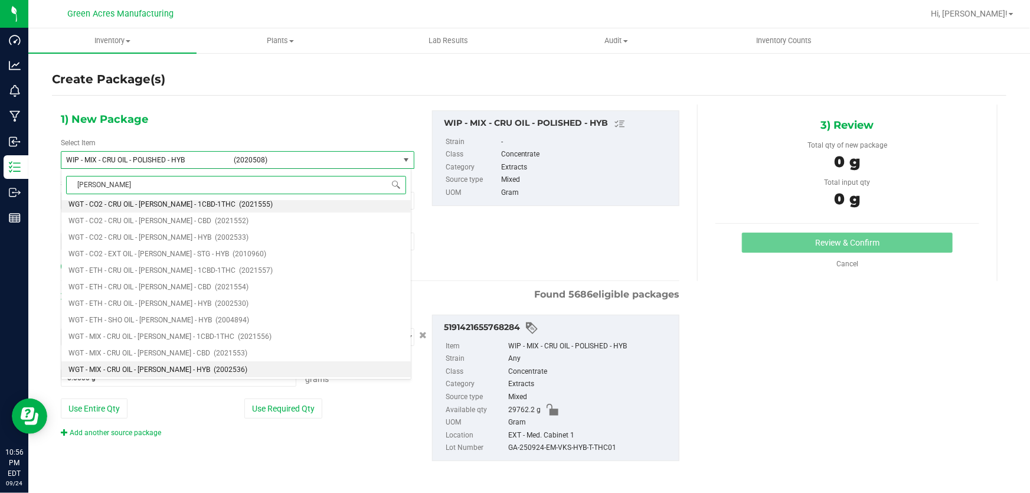
click at [130, 371] on span "WGT - MIX - CRU OIL - DEVOL - HYB" at bounding box center [139, 369] width 142 height 8
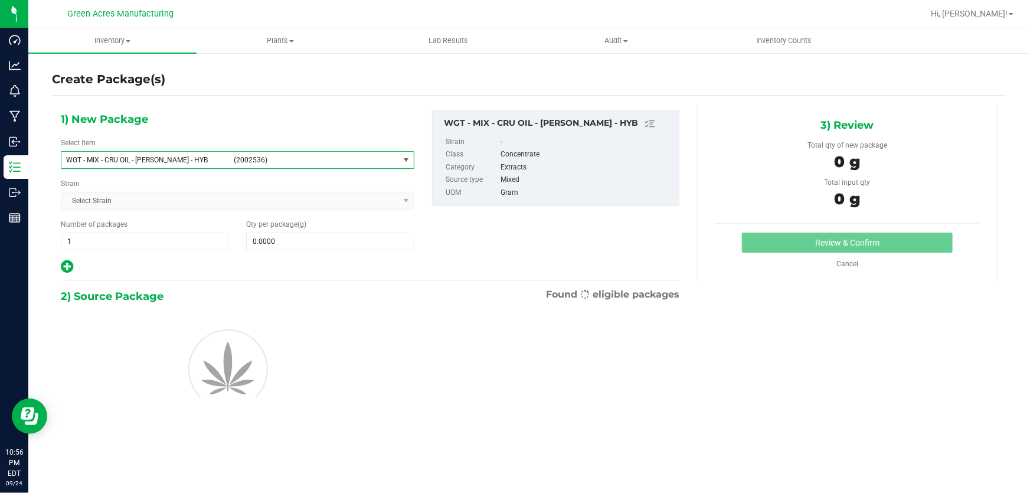
type input "0.0000"
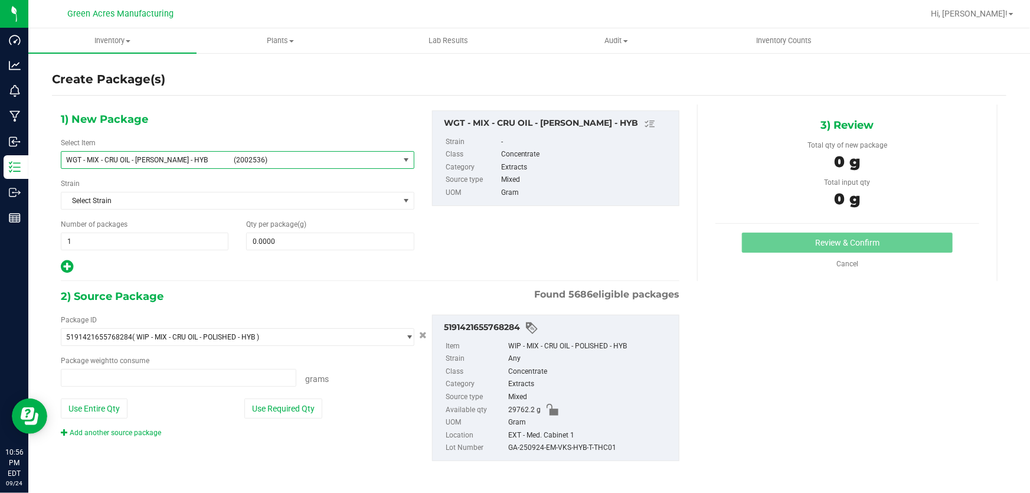
type input "0.0000 g"
click at [353, 230] on div "Qty per package (g) 0.0000 0" at bounding box center [329, 234] width 185 height 31
click at [353, 237] on span at bounding box center [330, 242] width 168 height 18
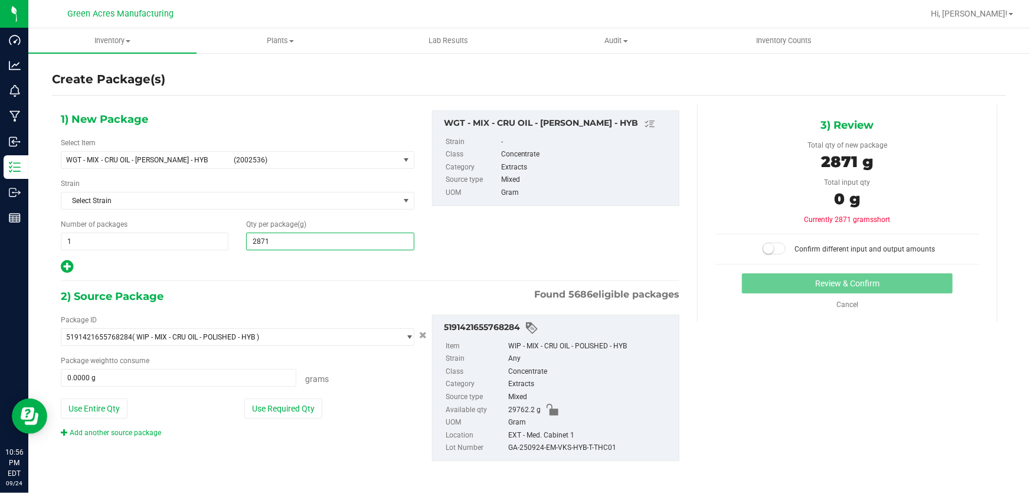
type input "28713"
type input "28,713.0000"
click at [100, 407] on button "Use Entire Qty" at bounding box center [94, 408] width 67 height 20
type input "29762.2000 g"
click at [766, 250] on small at bounding box center [768, 248] width 11 height 11
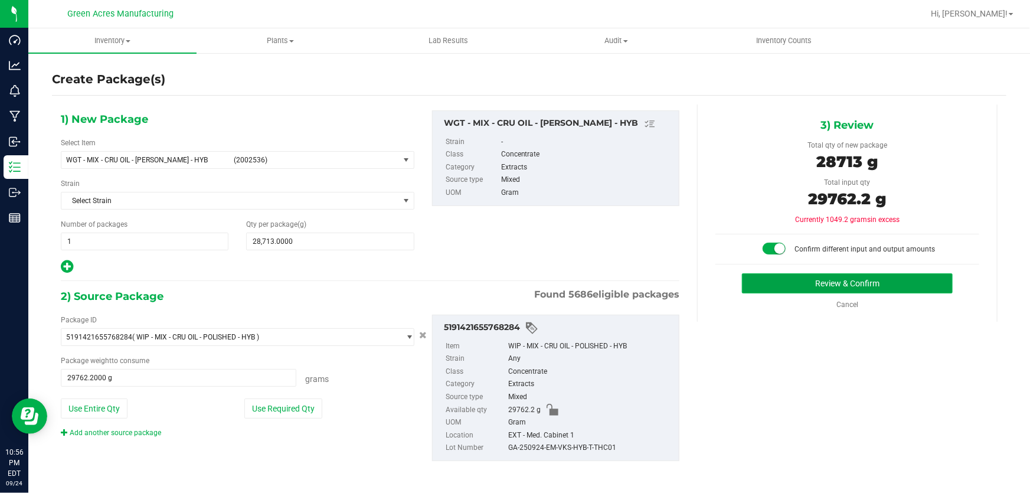
click at [777, 280] on button "Review & Confirm" at bounding box center [847, 283] width 211 height 20
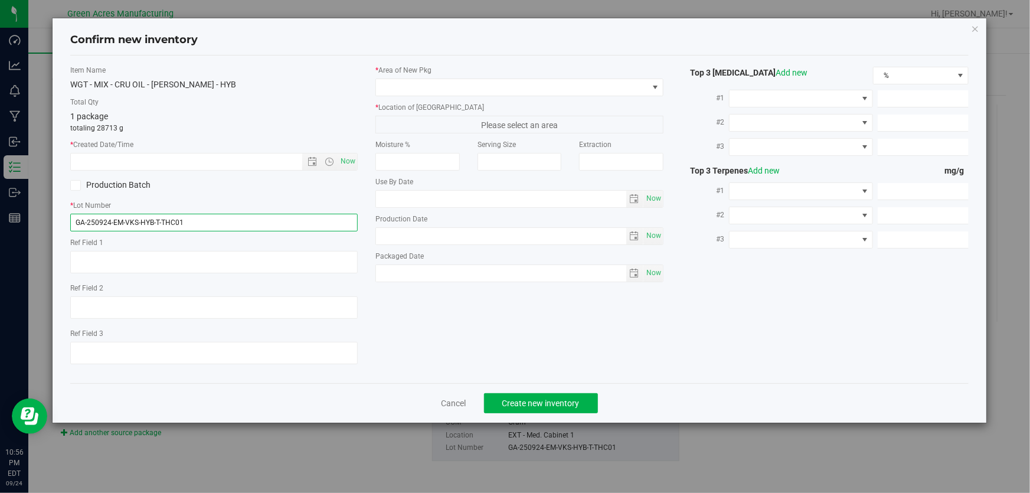
click at [222, 217] on input "GA-250924-EM-VKS-HYB-T-THC01" at bounding box center [213, 223] width 287 height 18
type input "GA-250924-EM-VKS-HYB-T-THC01-A-J"
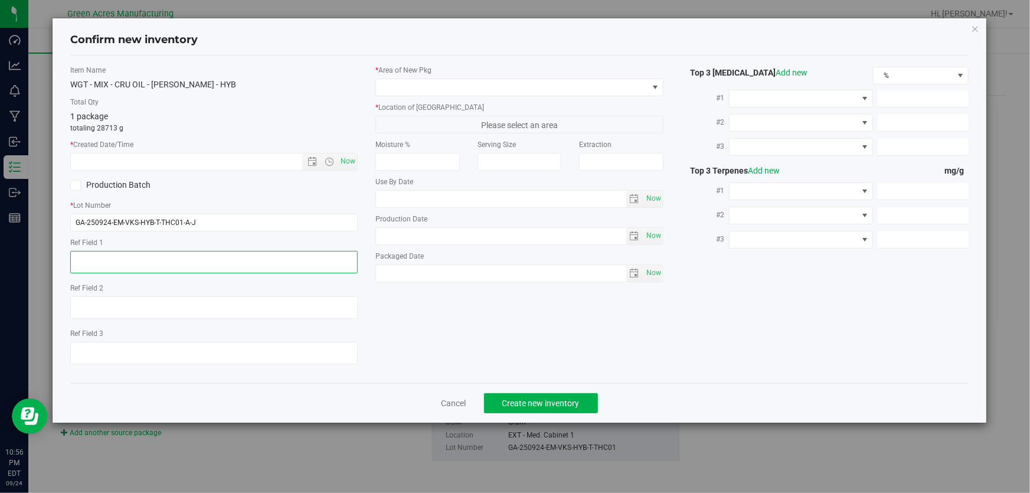
click at [209, 264] on textarea at bounding box center [213, 262] width 287 height 22
type textarea "A-J"
click at [285, 181] on div "Production Batch" at bounding box center [213, 185] width 305 height 18
click at [358, 165] on div "Now" at bounding box center [213, 162] width 287 height 18
click at [351, 162] on span "Now" at bounding box center [348, 161] width 20 height 17
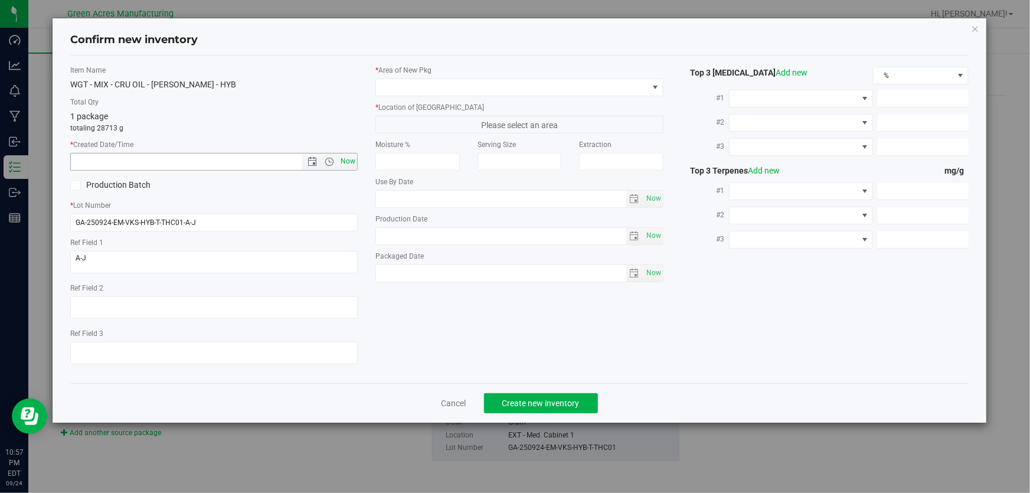
type input "9/24/2025 10:57 PM"
click at [450, 91] on span at bounding box center [511, 87] width 271 height 17
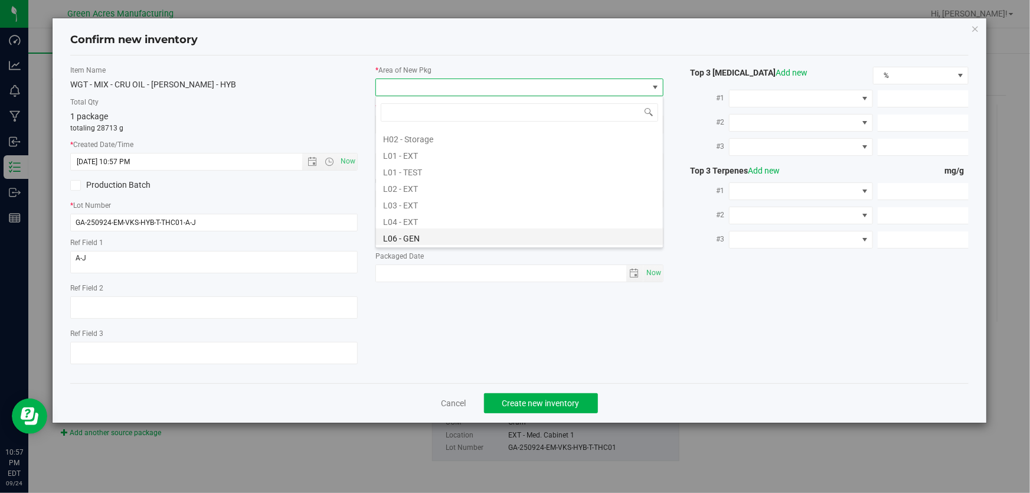
scroll to position [214, 0]
click at [413, 204] on li "L04 - EXT" at bounding box center [519, 202] width 287 height 17
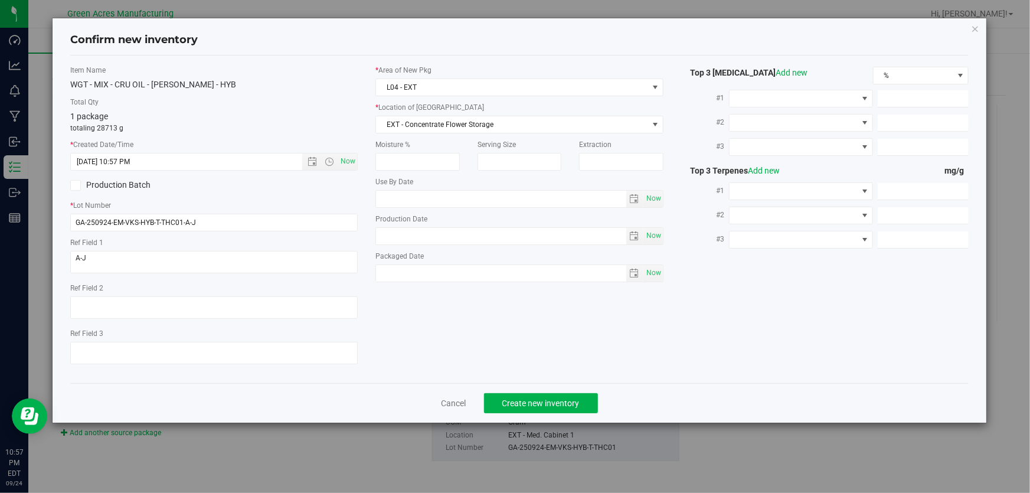
click at [429, 113] on div "* Location of New Pkg EXT - Concentrate Flower Storage EXT - Concentrate Flower…" at bounding box center [518, 117] width 287 height 31
click at [430, 118] on span "EXT - Concentrate Flower Storage" at bounding box center [511, 124] width 271 height 17
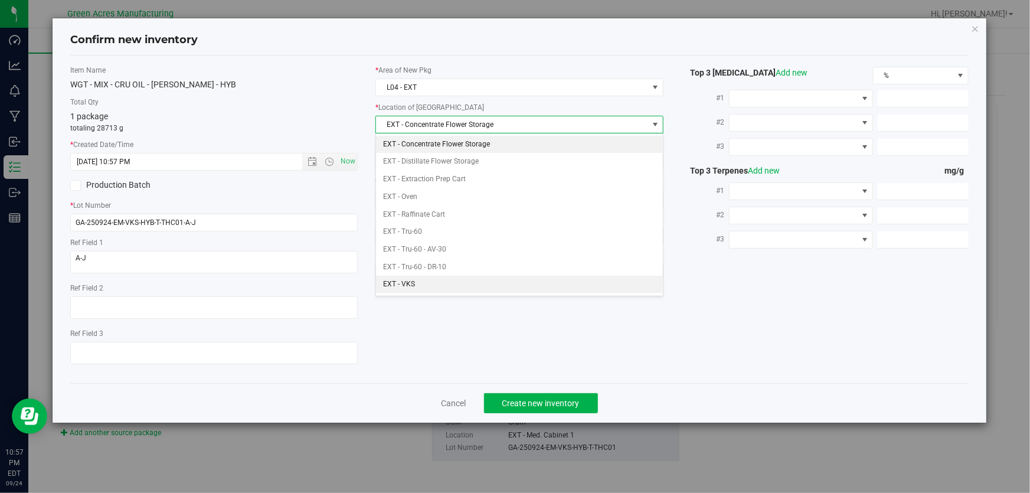
click at [405, 283] on li "EXT - VKS" at bounding box center [519, 285] width 287 height 18
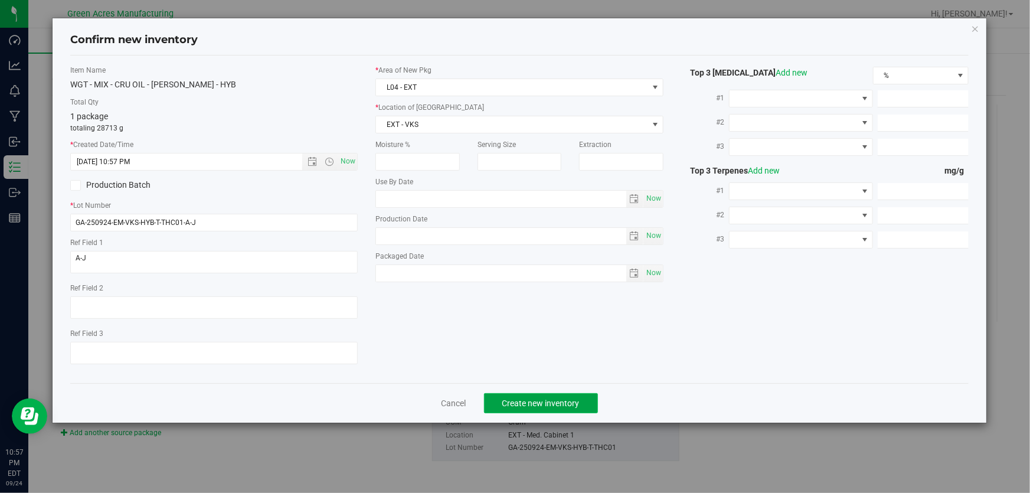
click at [522, 405] on span "Create new inventory" at bounding box center [540, 402] width 77 height 9
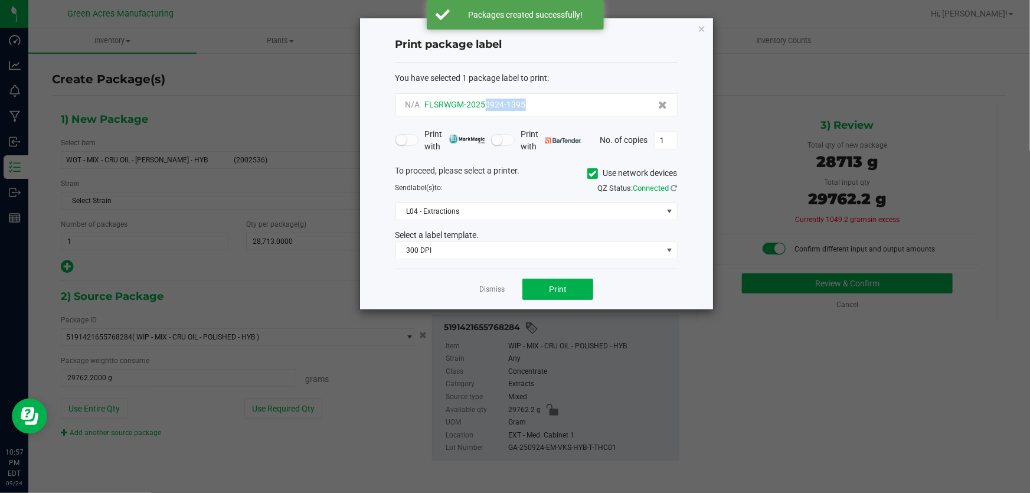
drag, startPoint x: 506, startPoint y: 108, endPoint x: 484, endPoint y: 103, distance: 22.3
click at [484, 103] on div "N/A FLSRWGM-20250924-1395" at bounding box center [536, 105] width 262 height 12
copy span "0924-1395"
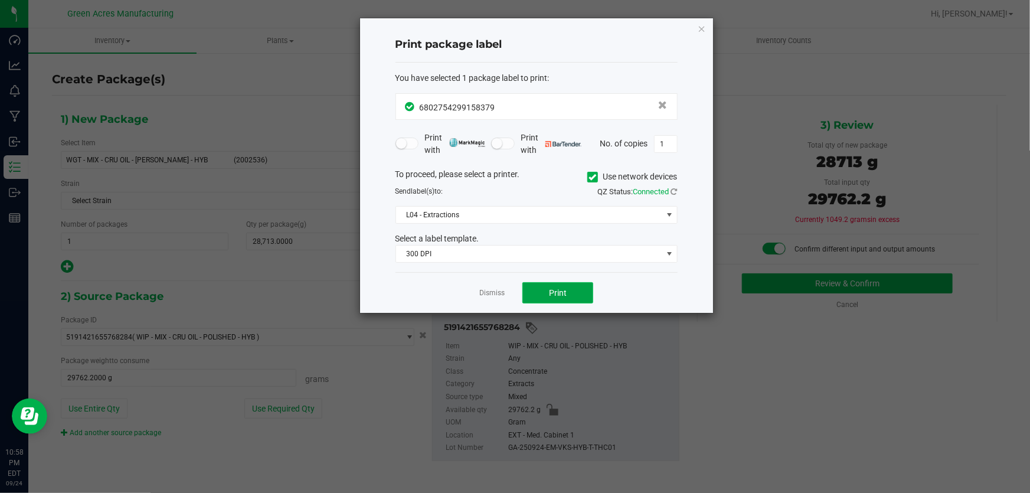
click at [560, 290] on span "Print" at bounding box center [558, 292] width 18 height 9
click at [560, 290] on div at bounding box center [536, 165] width 353 height 294
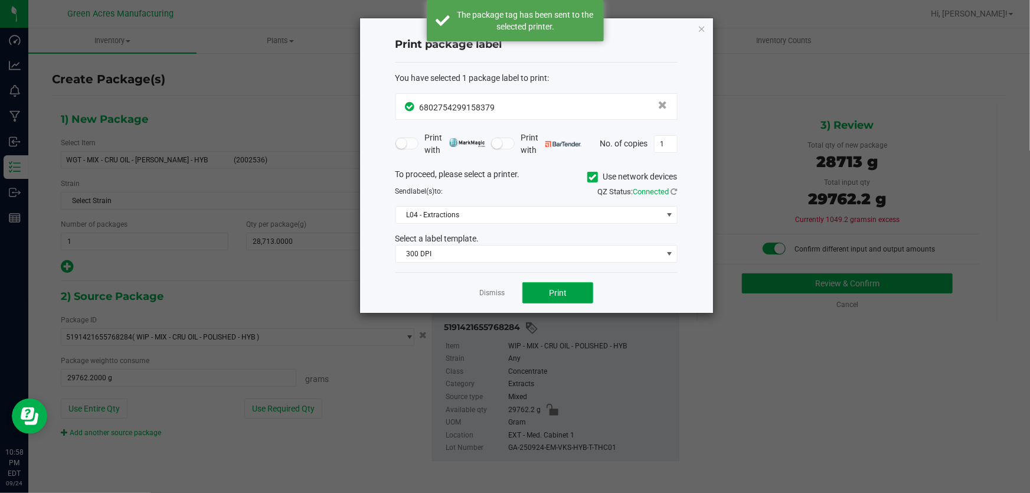
click at [560, 290] on span "Print" at bounding box center [558, 292] width 18 height 9
drag, startPoint x: 492, startPoint y: 286, endPoint x: 491, endPoint y: 293, distance: 7.2
click at [491, 291] on app-cancel-button "Dismiss" at bounding box center [491, 293] width 25 height 12
click at [491, 293] on link "Dismiss" at bounding box center [491, 293] width 25 height 10
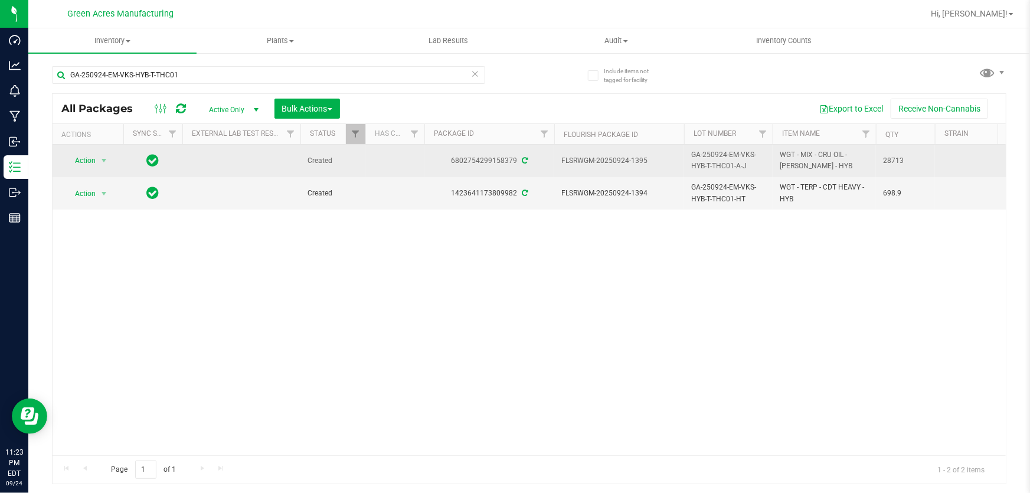
click at [722, 162] on span "GA-250924-EM-VKS-HYB-T-THC01-A-J" at bounding box center [728, 160] width 74 height 22
click at [722, 162] on input "GA-250924-EM-VKS-HYB-T-THC01-A-J" at bounding box center [725, 161] width 84 height 18
type input "GA-250924-EM-VKS-HYB-D-THC01"
click at [663, 283] on div "All Packages Active Only Active Only Lab Samples Locked All External Internal B…" at bounding box center [529, 288] width 954 height 391
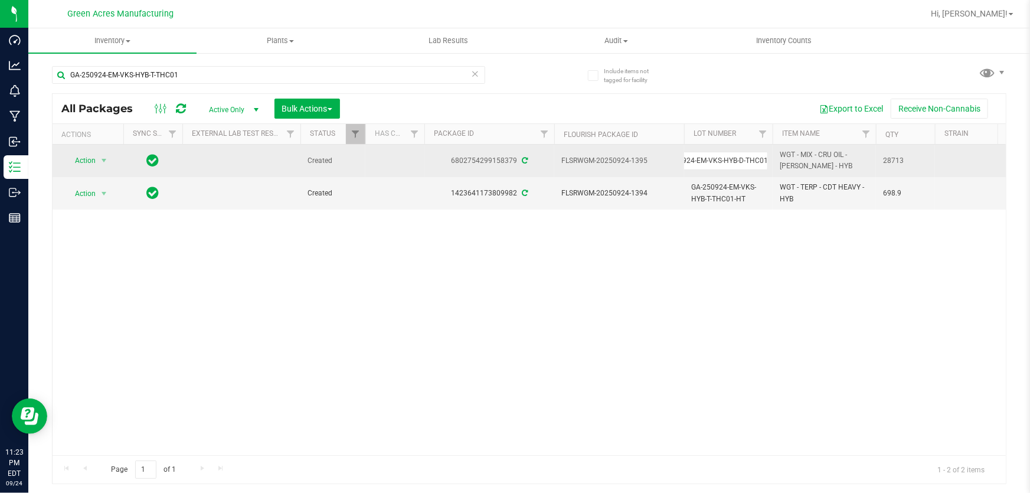
scroll to position [0, 0]
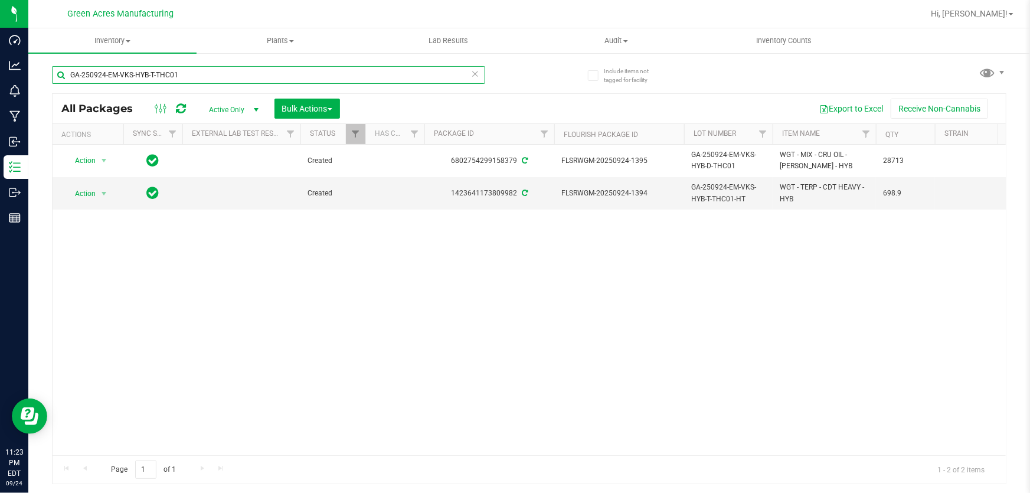
click at [279, 81] on input "GA-250924-EM-VKS-HYB-T-THC01" at bounding box center [268, 75] width 433 height 18
paste input "D"
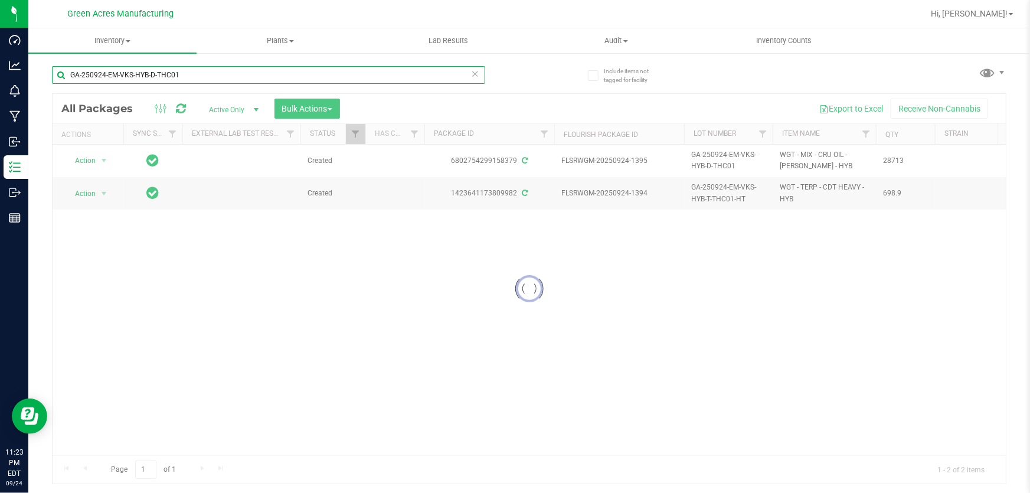
type input "GA-250924-EM-VKS-HYB-D-THC01"
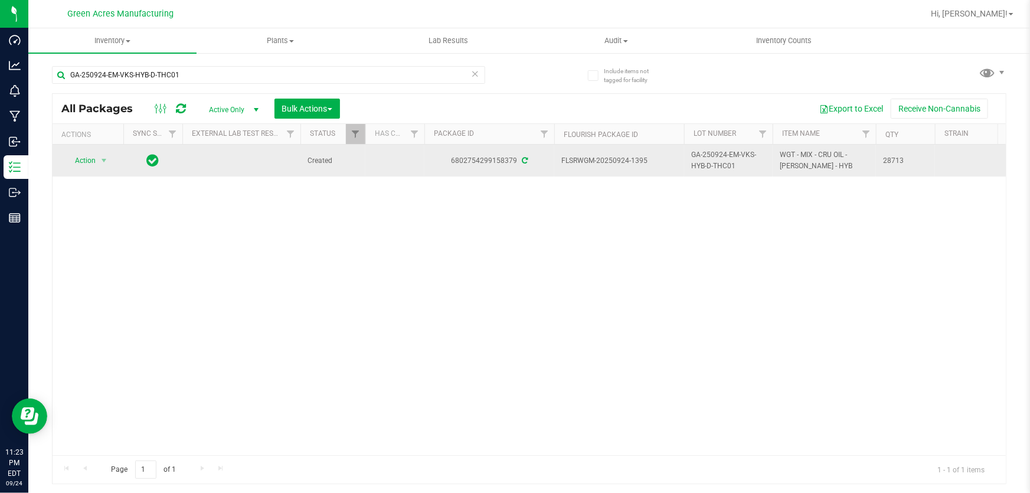
click at [83, 150] on td "Action Action Adjust qty Create package Edit attributes Global inventory Locate…" at bounding box center [88, 161] width 71 height 32
click at [80, 159] on span "Action" at bounding box center [80, 160] width 32 height 17
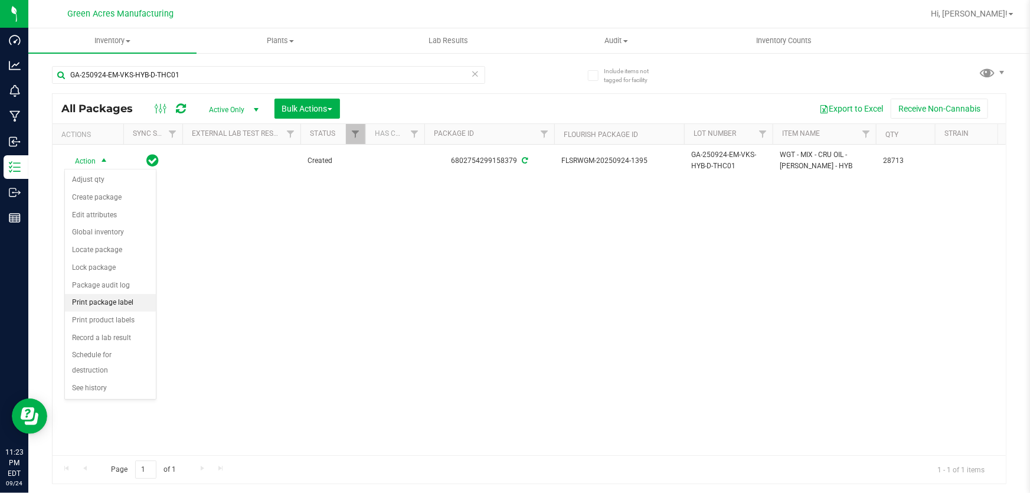
click at [91, 303] on li "Print package label" at bounding box center [110, 303] width 91 height 18
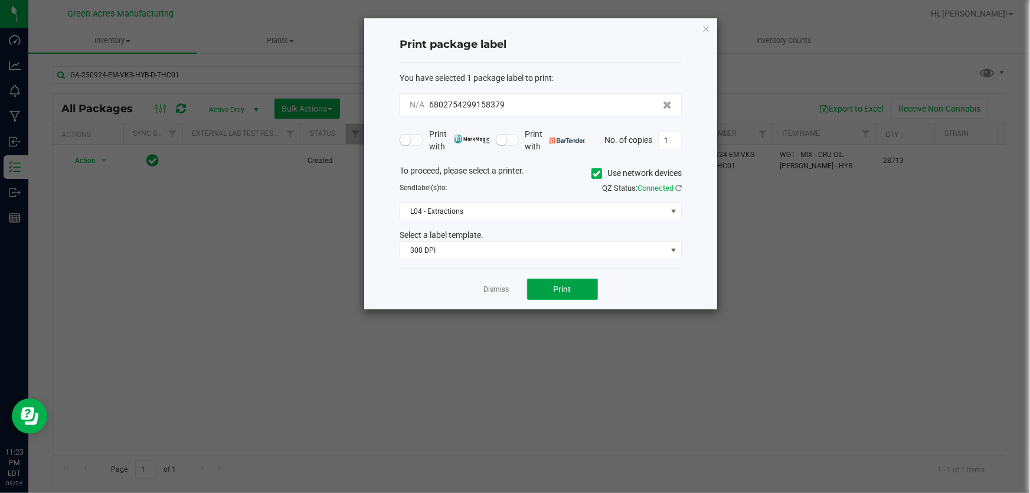
click at [532, 290] on button "Print" at bounding box center [562, 289] width 71 height 21
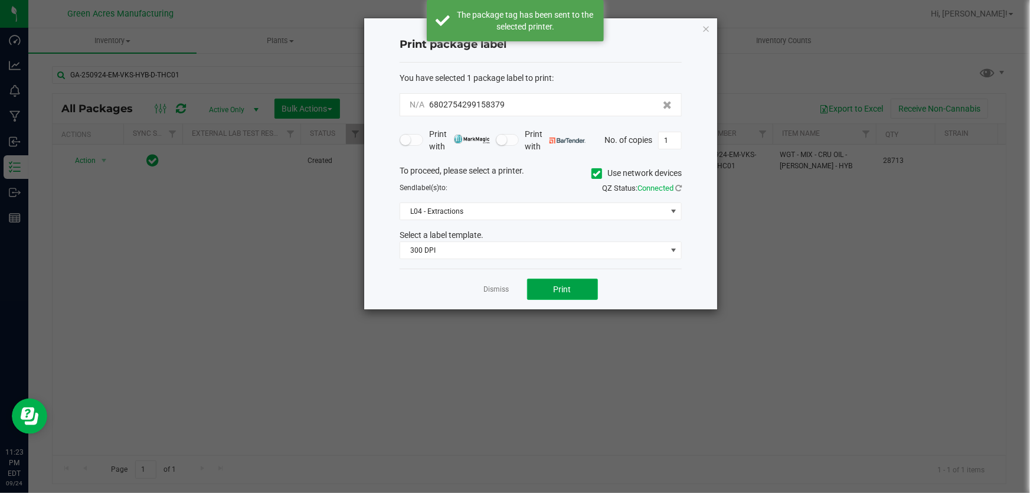
click at [532, 290] on button "Print" at bounding box center [562, 289] width 71 height 21
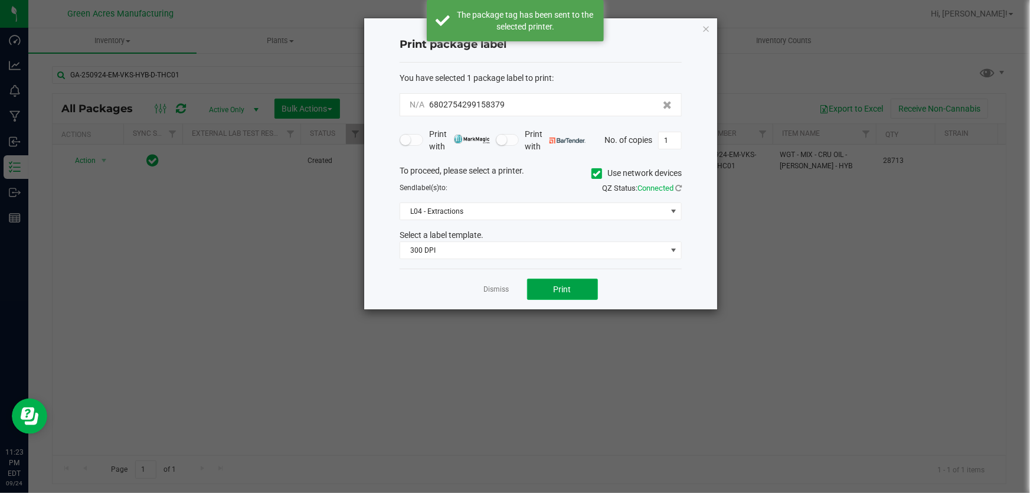
click at [532, 290] on button "Print" at bounding box center [562, 289] width 71 height 21
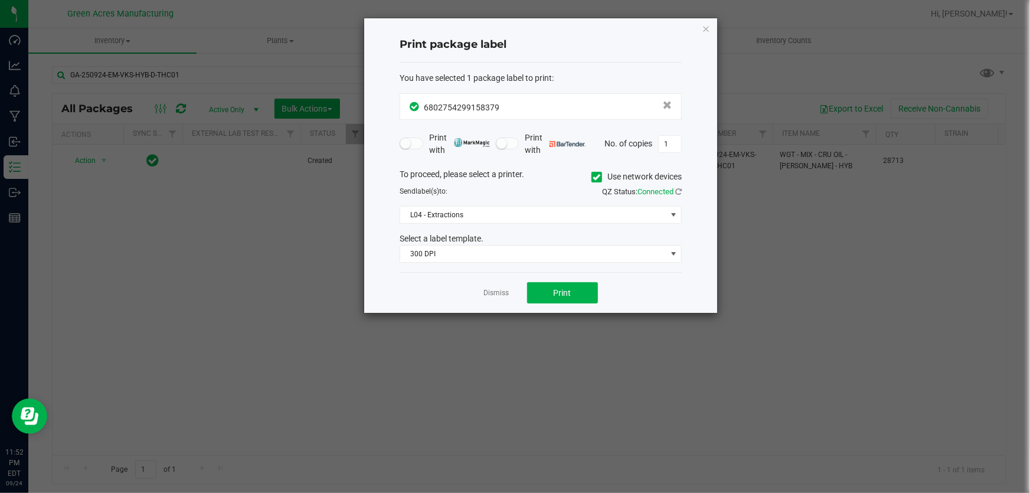
click at [765, 215] on ngb-modal-window "Print package label You have selected 1 package label to print : 68027542991583…" at bounding box center [519, 246] width 1039 height 493
click at [492, 295] on link "Dismiss" at bounding box center [496, 293] width 25 height 10
